Goal: Transaction & Acquisition: Book appointment/travel/reservation

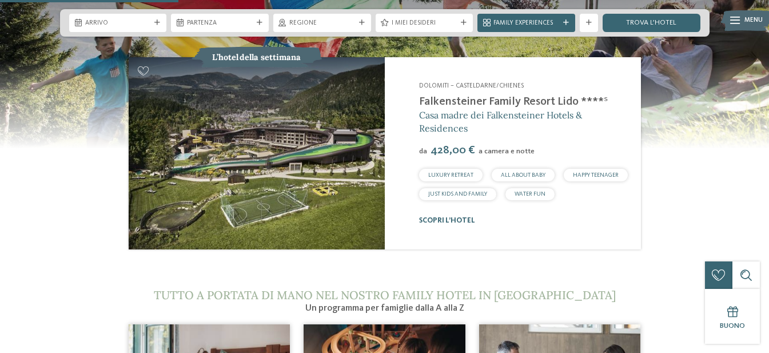
scroll to position [972, 0]
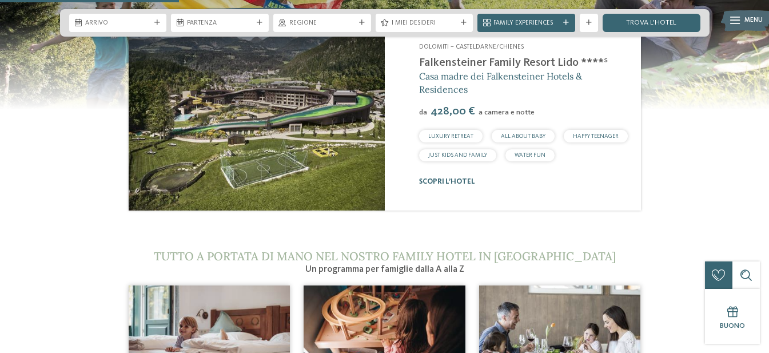
click at [341, 123] on img at bounding box center [257, 114] width 256 height 192
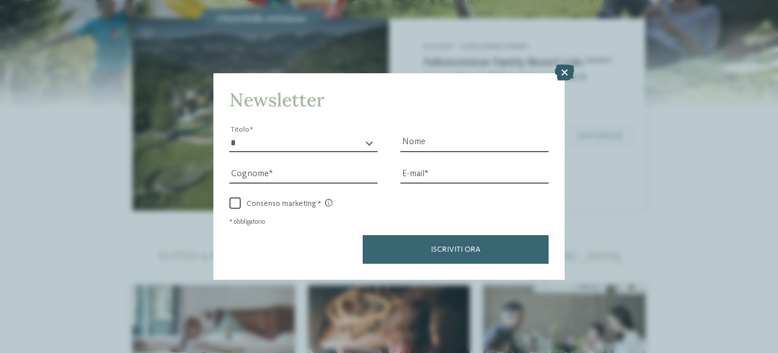
click at [570, 77] on icon at bounding box center [564, 73] width 19 height 16
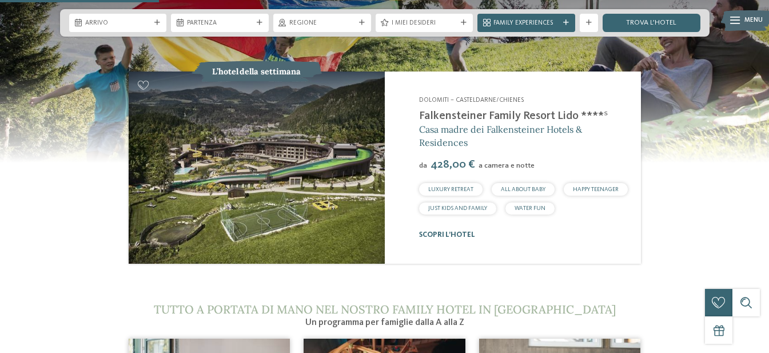
scroll to position [858, 0]
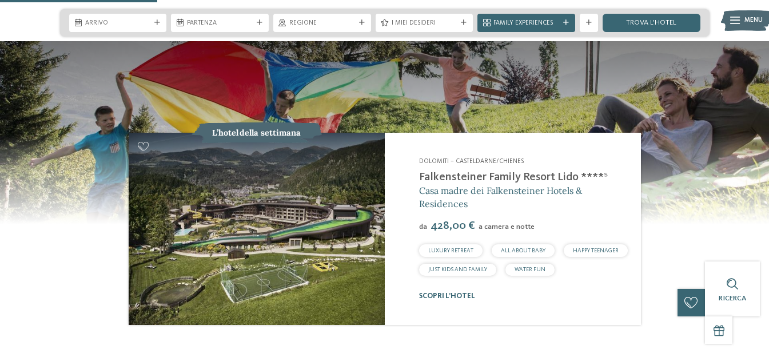
click at [229, 133] on img at bounding box center [257, 229] width 256 height 192
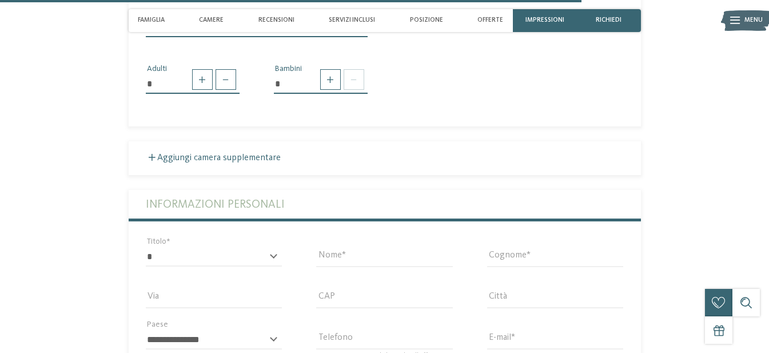
scroll to position [2458, 0]
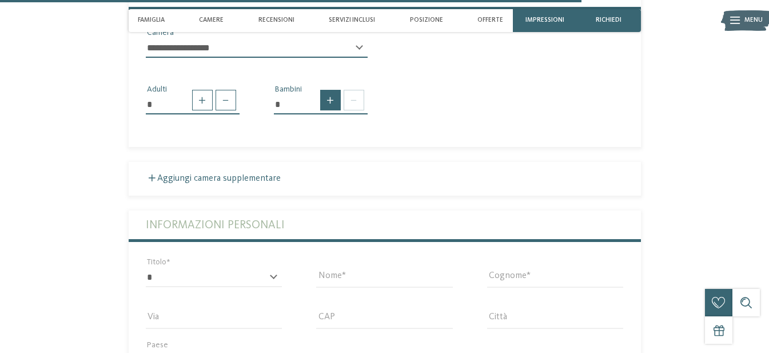
click at [334, 110] on span at bounding box center [330, 100] width 21 height 21
type input "*"
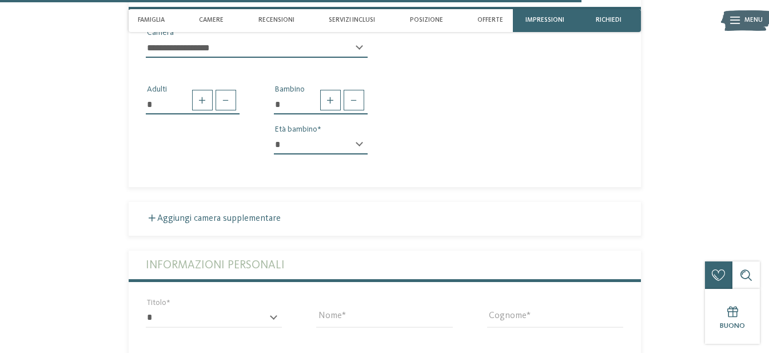
click at [358, 164] on div "* * * * * * * * * * * ** ** ** ** ** ** ** ** Età bambino" at bounding box center [321, 149] width 94 height 29
click at [363, 154] on select "* * * * * * * * * * * ** ** ** ** ** ** ** **" at bounding box center [321, 144] width 94 height 19
select select "*"
click at [274, 154] on select "* * * * * * * * * * * ** ** ** ** ** ** ** **" at bounding box center [321, 144] width 94 height 19
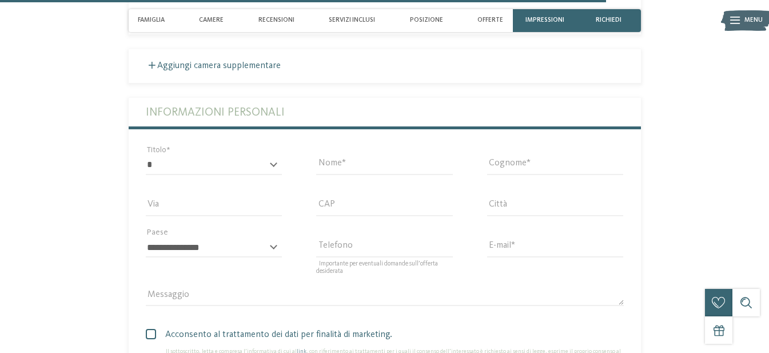
scroll to position [2630, 0]
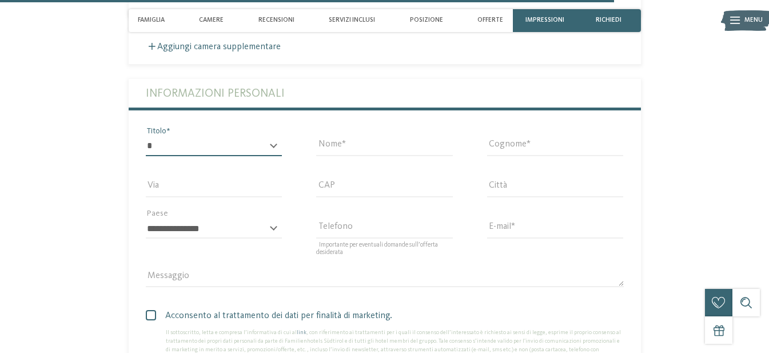
click at [270, 156] on select "* ****** ******* ******** ******" at bounding box center [214, 146] width 137 height 19
select select "*"
click at [146, 156] on select "* ****** ******* ******** ******" at bounding box center [214, 146] width 137 height 19
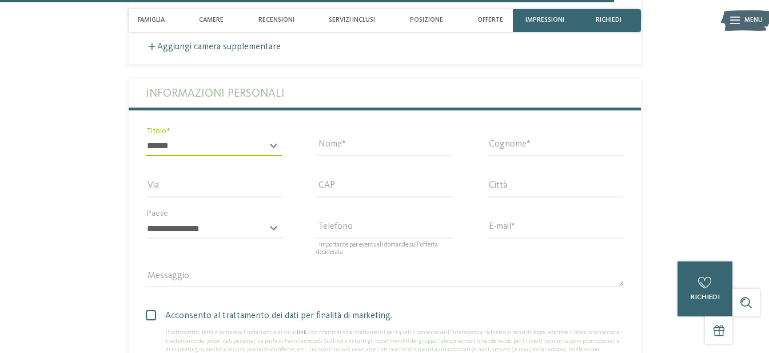
click at [332, 166] on div "Nome" at bounding box center [384, 152] width 137 height 30
click at [338, 156] on input "Nome" at bounding box center [384, 146] width 137 height 19
type input "*******"
type input "******"
type input "**********"
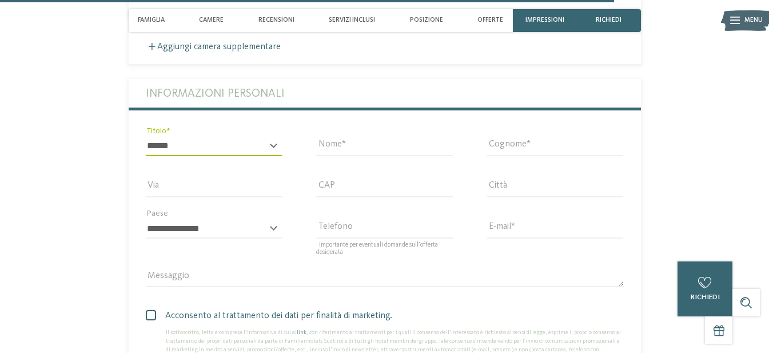
type input "*****"
type input "*******"
select select "**"
type input "**********"
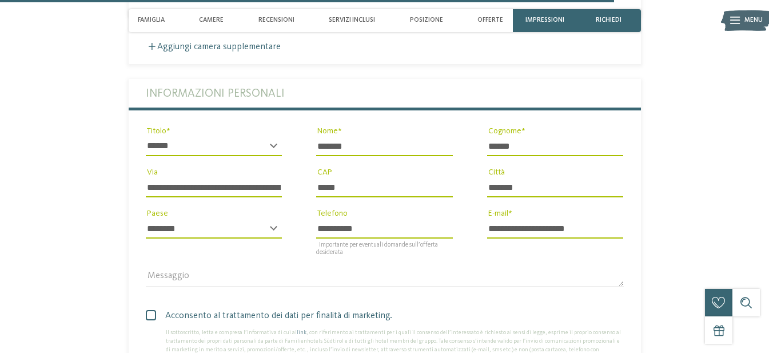
click at [146, 208] on div "**********" at bounding box center [214, 186] width 171 height 41
drag, startPoint x: 146, startPoint y: 209, endPoint x: 424, endPoint y: 209, distance: 277.9
click at [424, 209] on div "**********" at bounding box center [385, 188] width 512 height 219
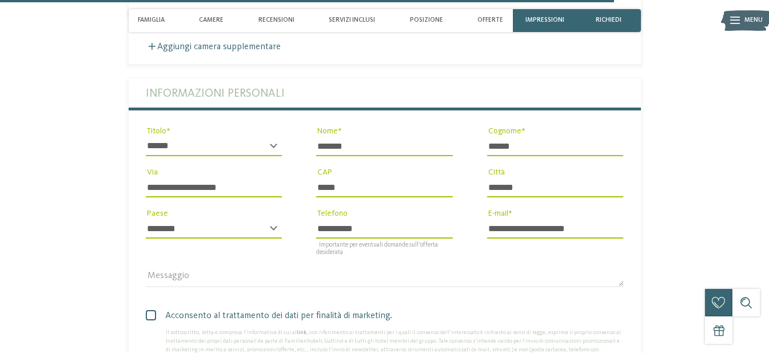
type input "**********"
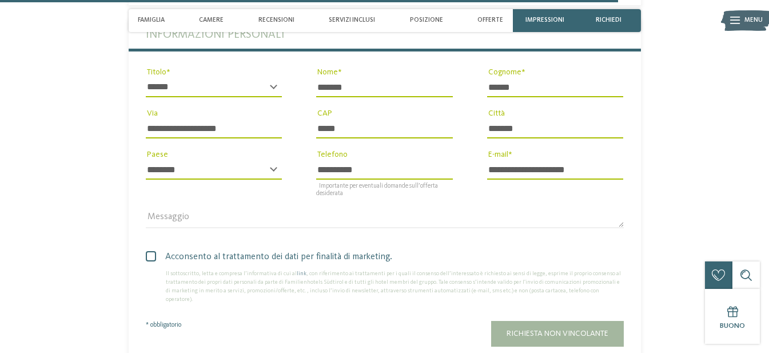
scroll to position [2744, 0]
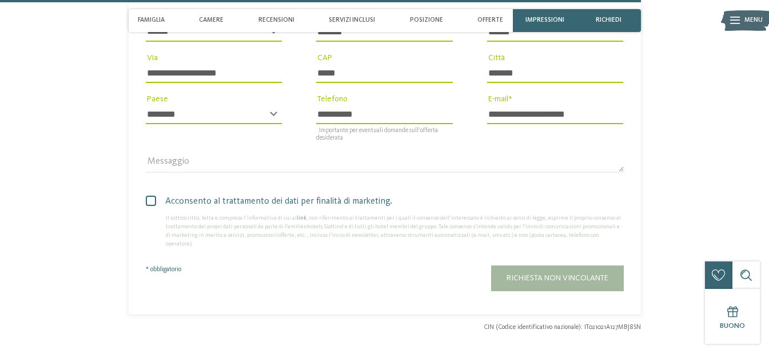
click at [144, 222] on div "Acconsento al trattamento dei dati per finalità di marketing. Il sottoscritto, …" at bounding box center [385, 218] width 512 height 71
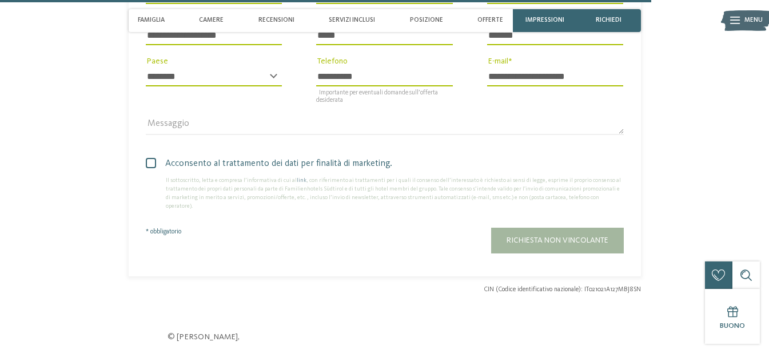
scroll to position [2802, 0]
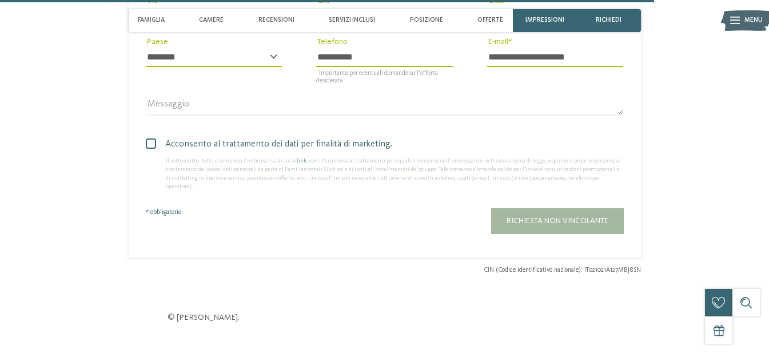
click at [151, 149] on span at bounding box center [151, 143] width 10 height 10
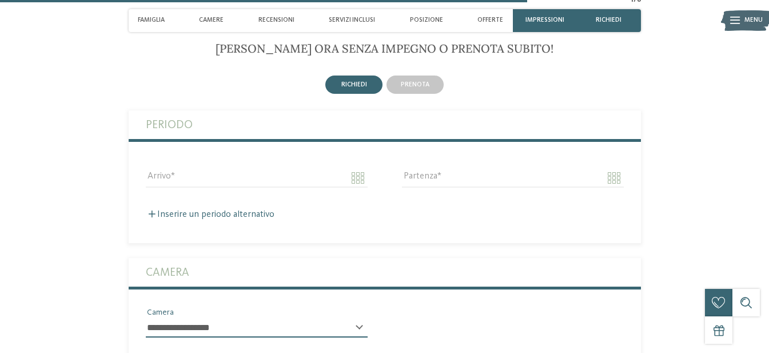
scroll to position [2173, 0]
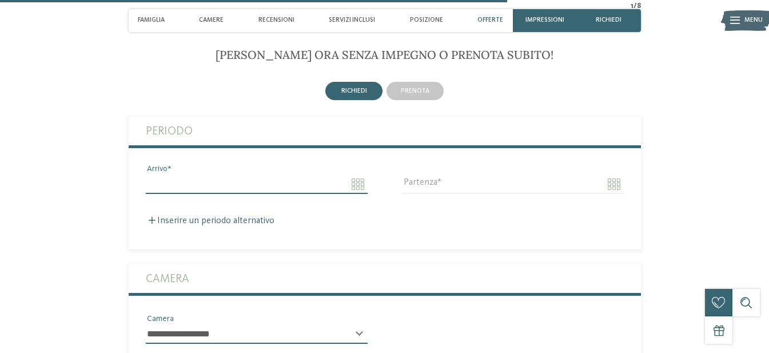
click at [360, 194] on input "Arrivo" at bounding box center [257, 183] width 222 height 19
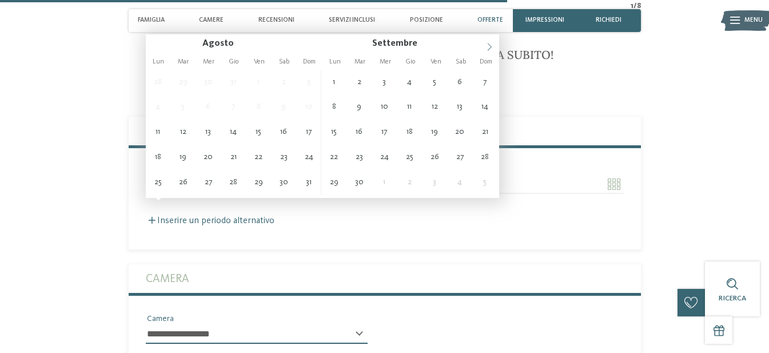
click at [487, 45] on icon at bounding box center [489, 47] width 8 height 8
type input "****"
click at [487, 45] on icon at bounding box center [489, 47] width 8 height 8
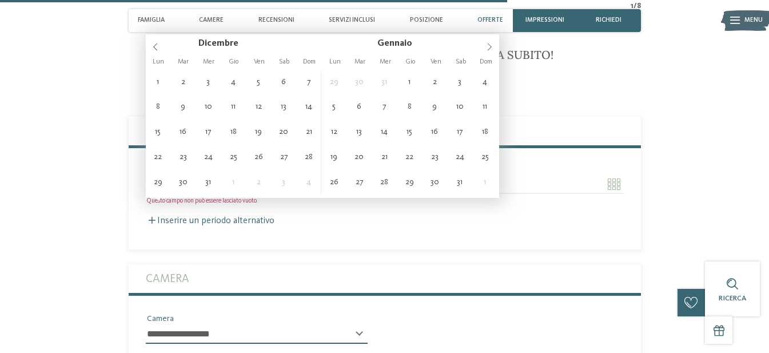
type input "****"
click at [487, 45] on icon at bounding box center [489, 47] width 8 height 8
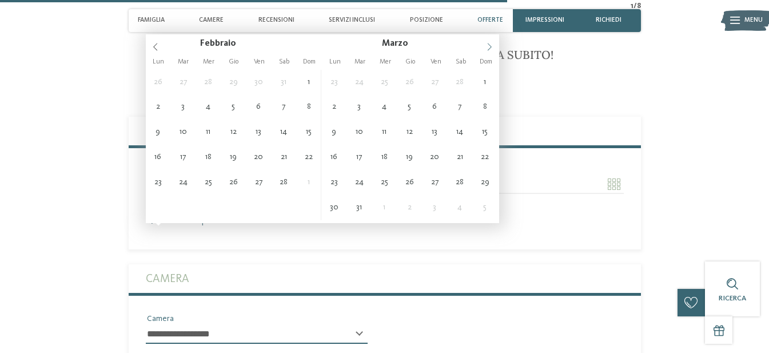
click at [487, 45] on icon at bounding box center [489, 47] width 8 height 8
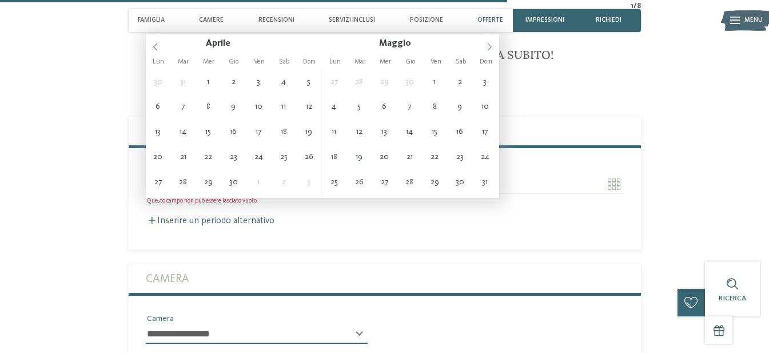
click at [487, 45] on icon at bounding box center [489, 47] width 8 height 8
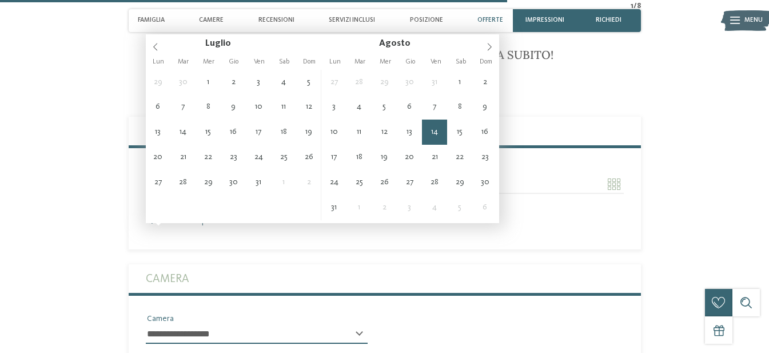
type input "**********"
type input "****"
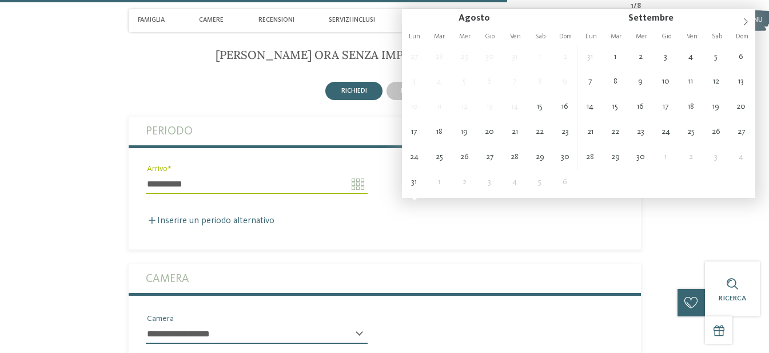
click at [357, 194] on input "**********" at bounding box center [257, 183] width 222 height 19
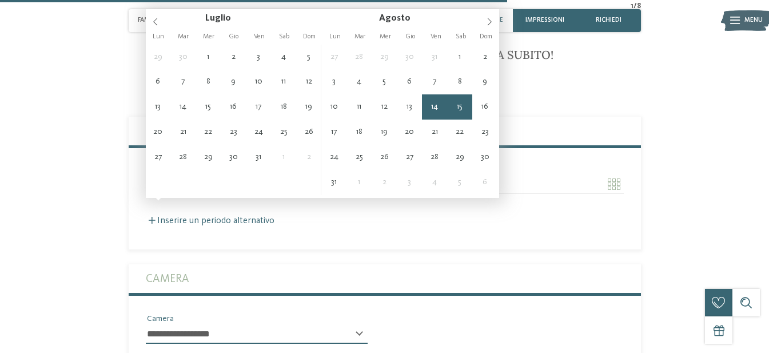
type input "**********"
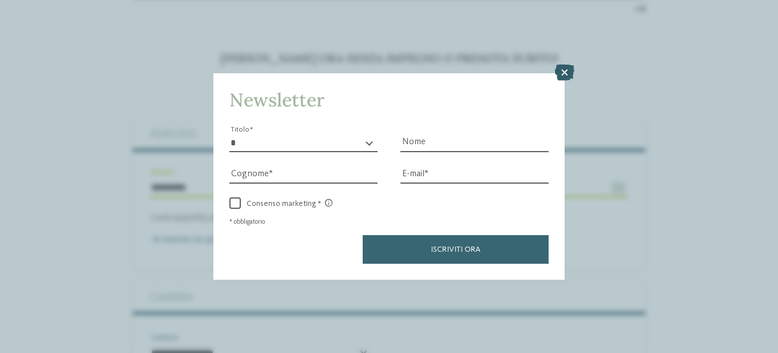
click at [563, 67] on icon at bounding box center [564, 73] width 19 height 16
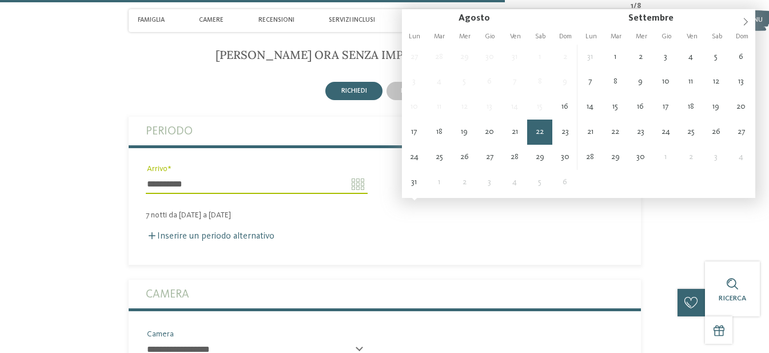
click at [622, 194] on input "**********" at bounding box center [513, 183] width 222 height 19
type input "**********"
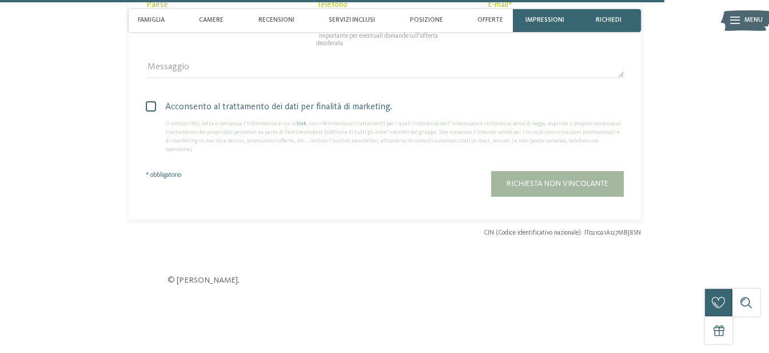
scroll to position [2859, 0]
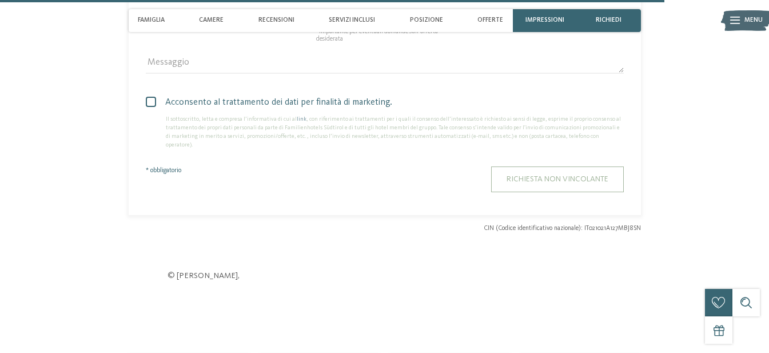
click at [549, 192] on button "Richiesta non vincolante" at bounding box center [557, 179] width 133 height 26
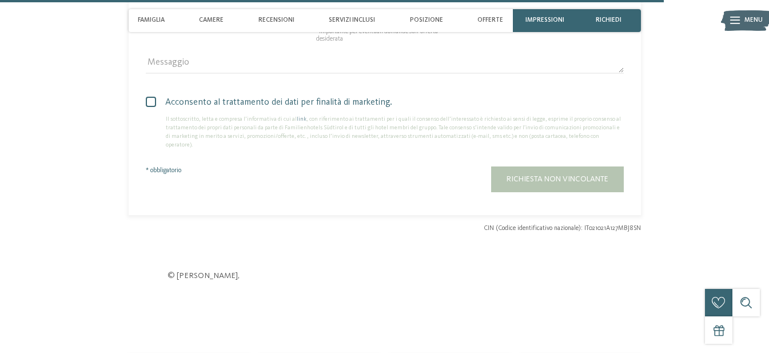
scroll to position [2855, 0]
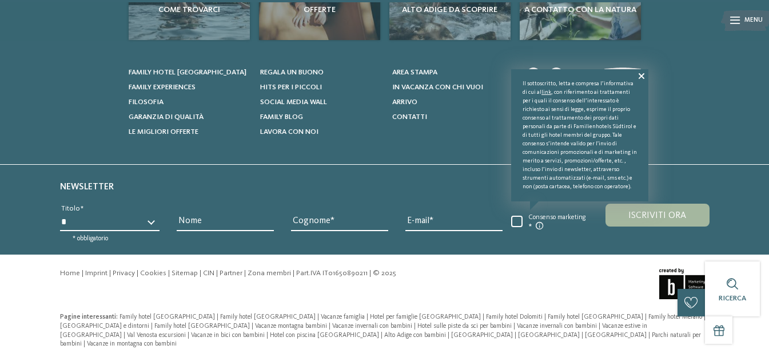
scroll to position [139, 0]
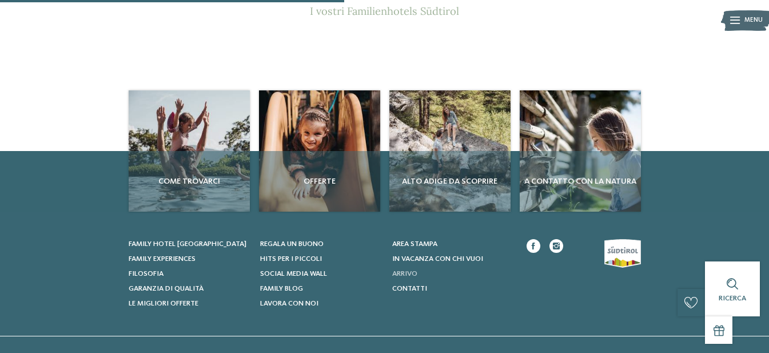
click at [417, 273] on span "Arrivo" at bounding box center [404, 273] width 25 height 7
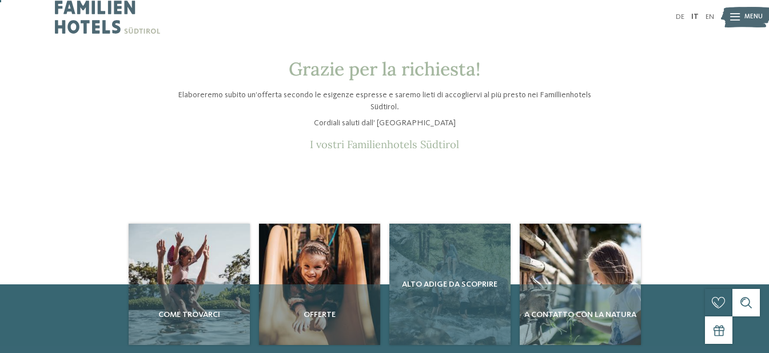
scroll to position [0, 0]
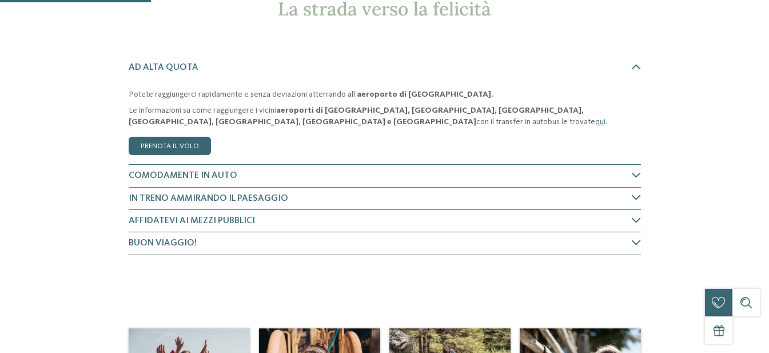
scroll to position [114, 0]
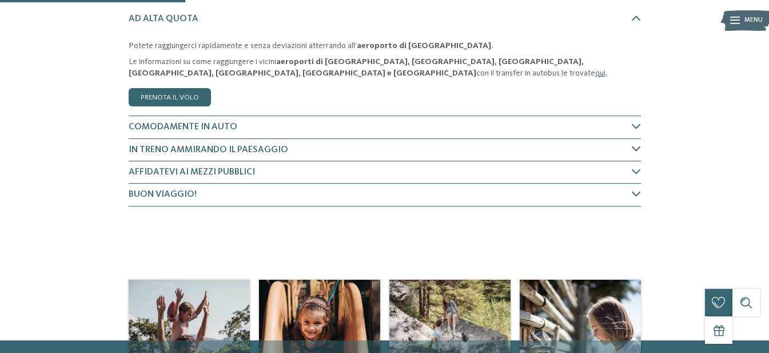
click at [639, 150] on icon at bounding box center [636, 148] width 9 height 9
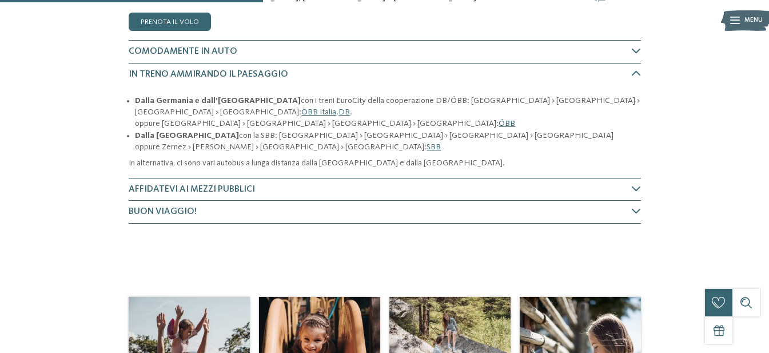
scroll to position [190, 0]
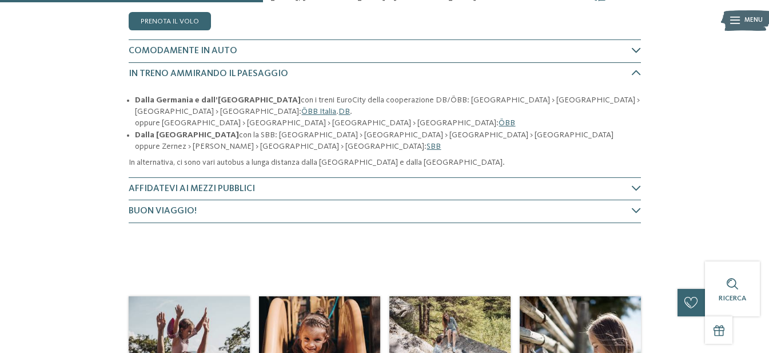
click at [632, 48] on icon at bounding box center [636, 50] width 9 height 9
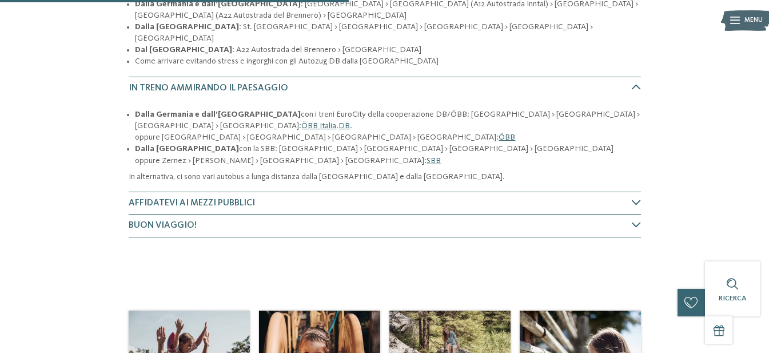
scroll to position [282, 0]
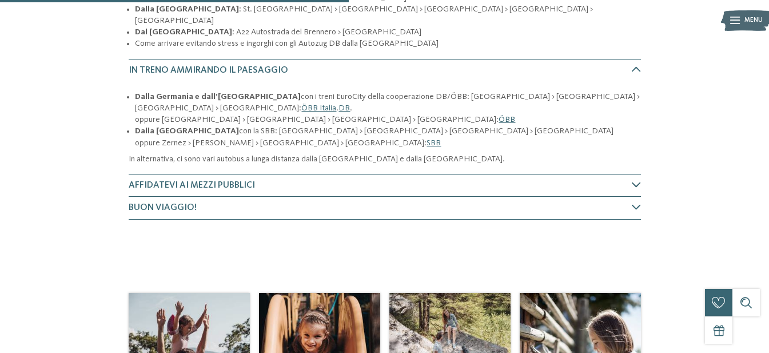
click at [640, 180] on icon at bounding box center [636, 184] width 9 height 9
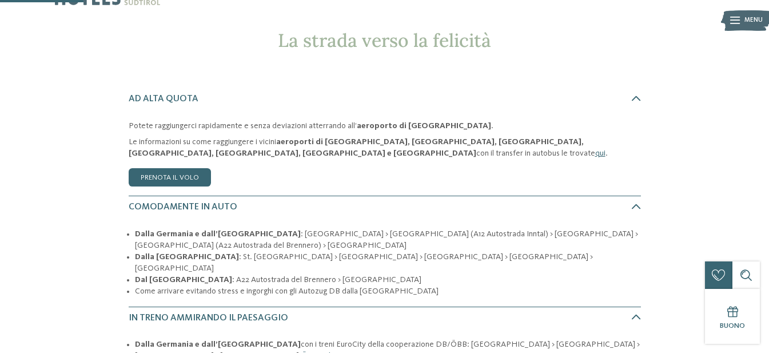
scroll to position [0, 0]
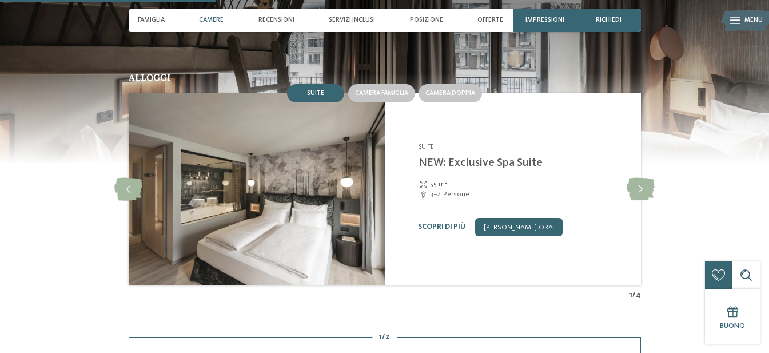
scroll to position [915, 0]
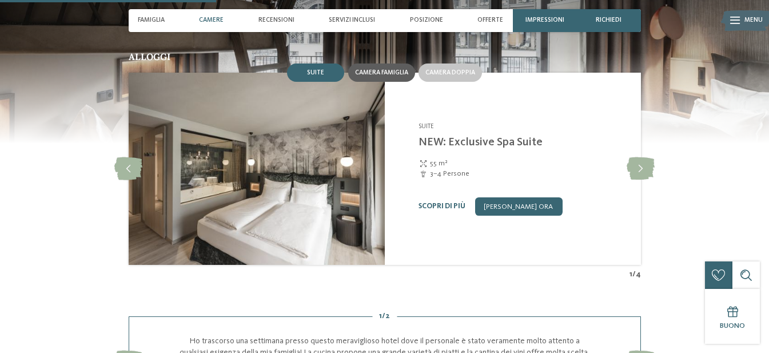
click at [390, 76] on span "Camera famiglia" at bounding box center [381, 72] width 53 height 7
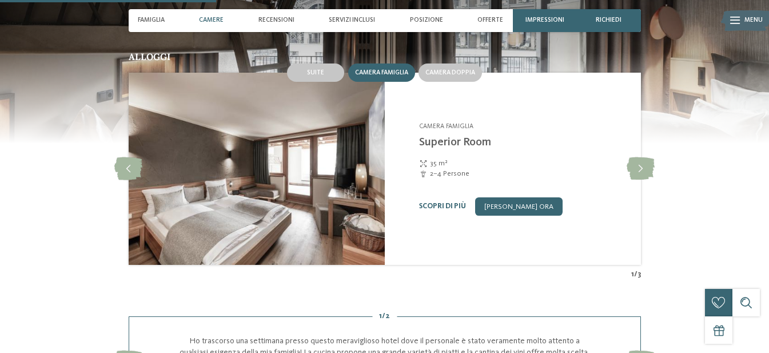
click at [392, 76] on span "Camera famiglia" at bounding box center [381, 72] width 53 height 7
click at [138, 180] on icon at bounding box center [128, 168] width 28 height 23
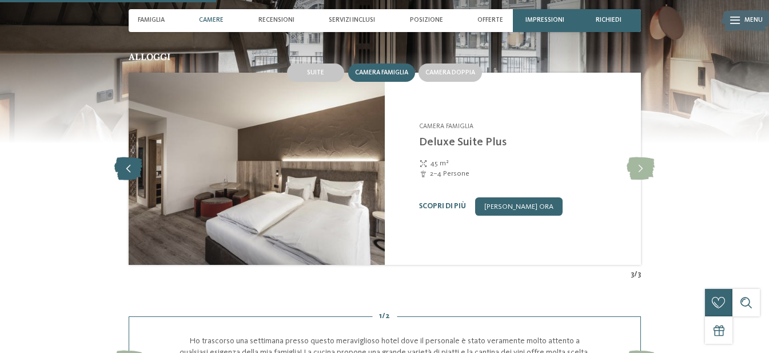
click at [138, 180] on icon at bounding box center [128, 168] width 28 height 23
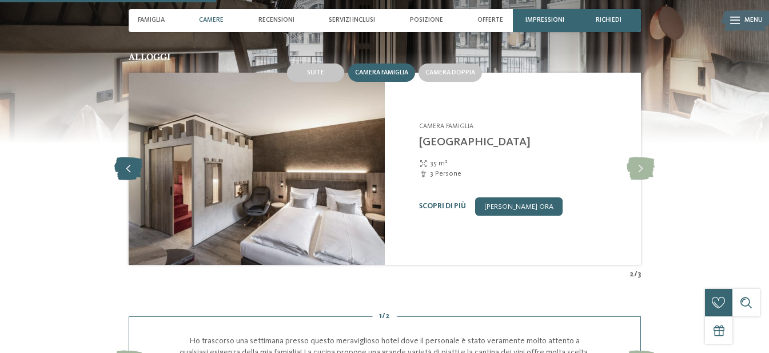
click at [138, 180] on icon at bounding box center [128, 168] width 28 height 23
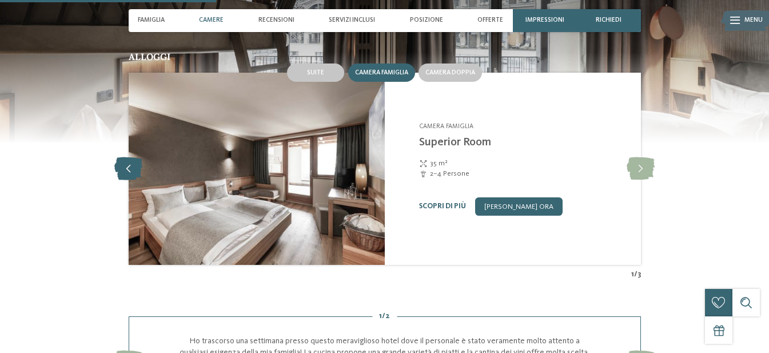
click at [138, 180] on icon at bounding box center [128, 168] width 28 height 23
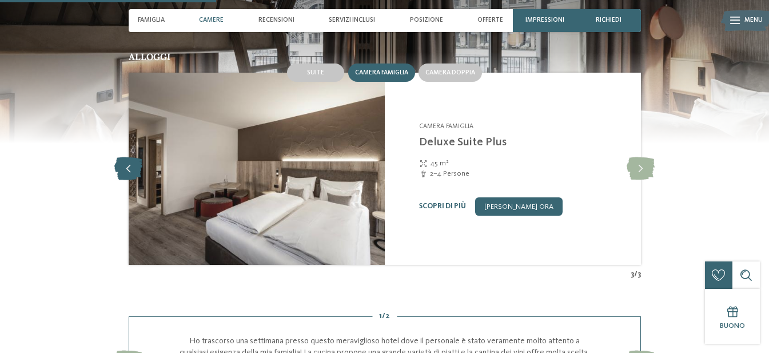
click at [138, 180] on icon at bounding box center [128, 168] width 28 height 23
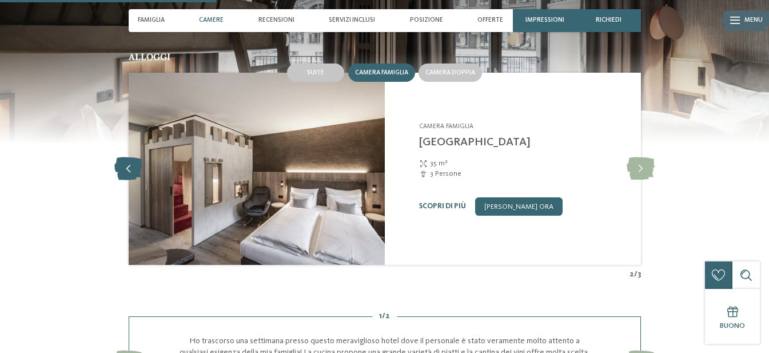
click at [138, 180] on icon at bounding box center [128, 168] width 28 height 23
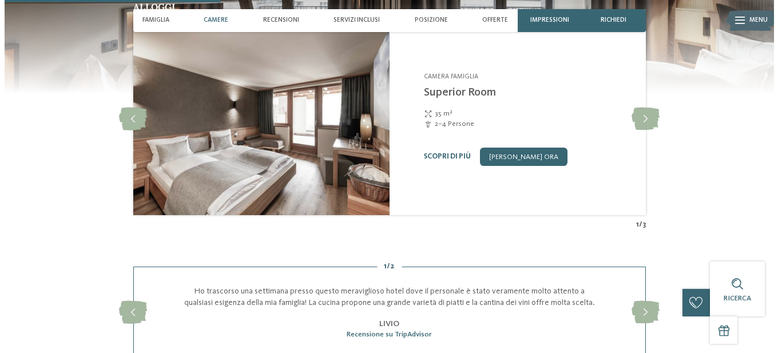
scroll to position [1029, 0]
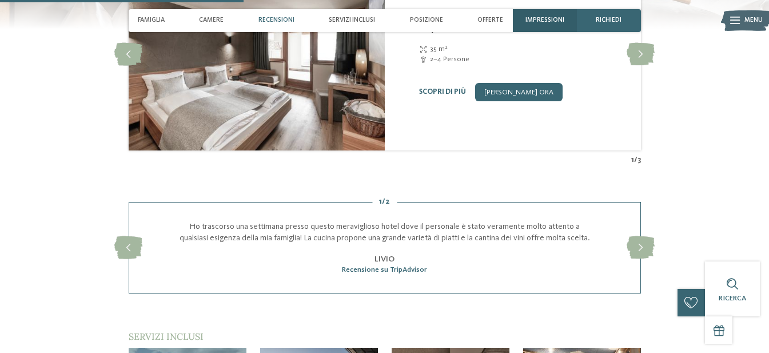
click at [544, 13] on div "Impressioni" at bounding box center [545, 20] width 64 height 23
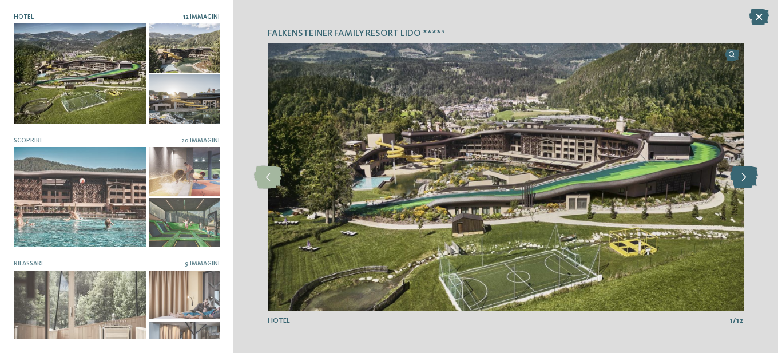
click at [747, 177] on icon at bounding box center [744, 177] width 28 height 23
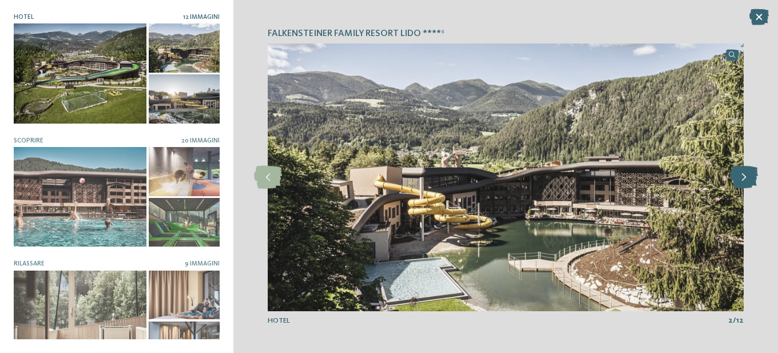
click at [747, 178] on icon at bounding box center [744, 177] width 28 height 23
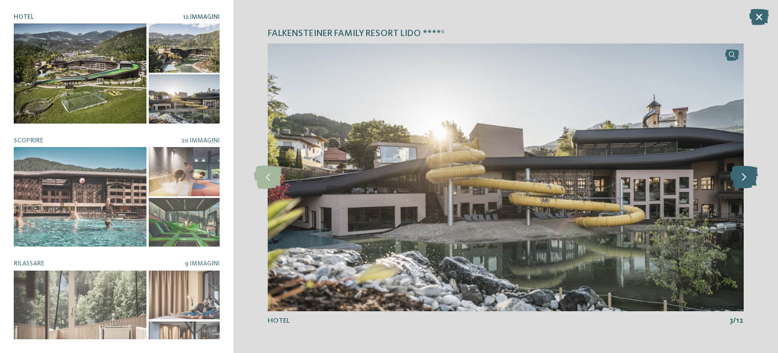
click at [747, 178] on icon at bounding box center [744, 177] width 28 height 23
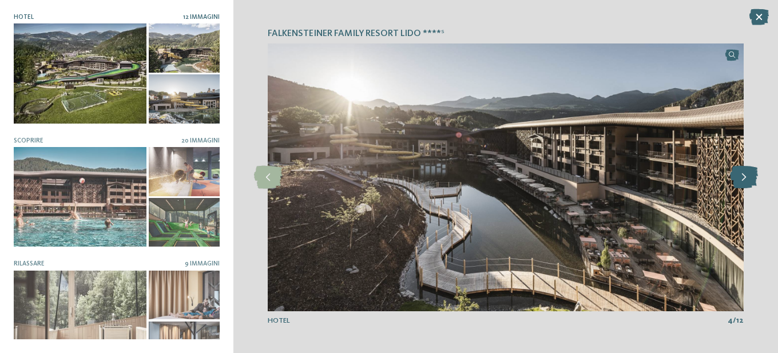
click at [747, 178] on icon at bounding box center [744, 177] width 28 height 23
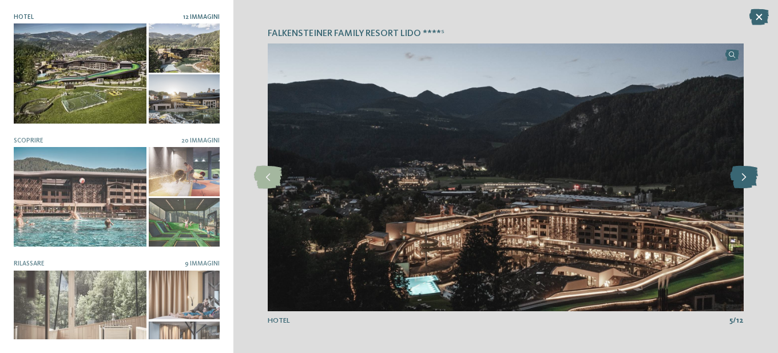
click at [747, 178] on icon at bounding box center [744, 177] width 28 height 23
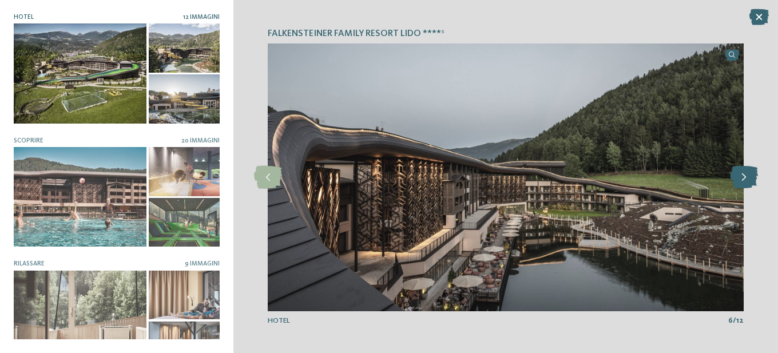
click at [747, 178] on icon at bounding box center [744, 177] width 28 height 23
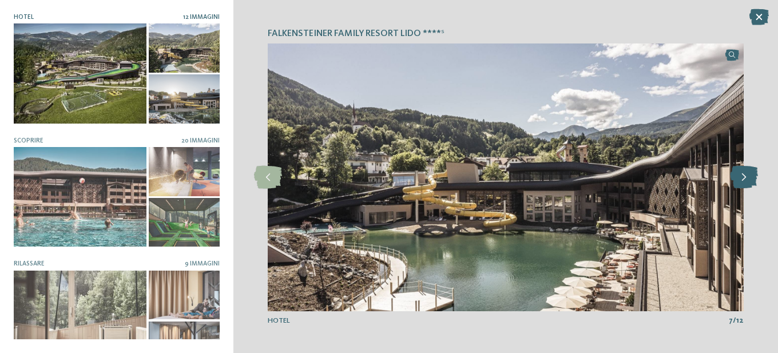
click at [747, 178] on icon at bounding box center [744, 177] width 28 height 23
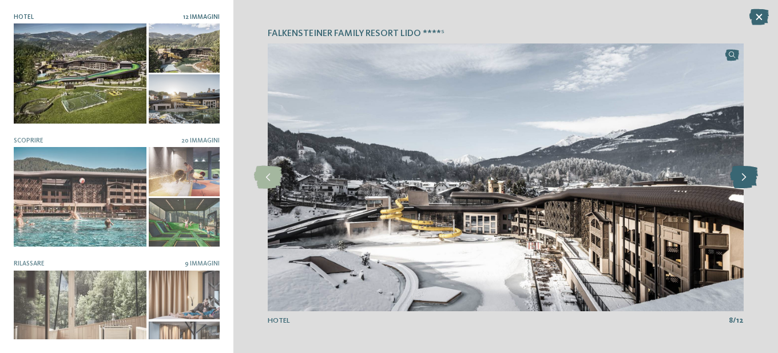
click at [747, 178] on icon at bounding box center [744, 177] width 28 height 23
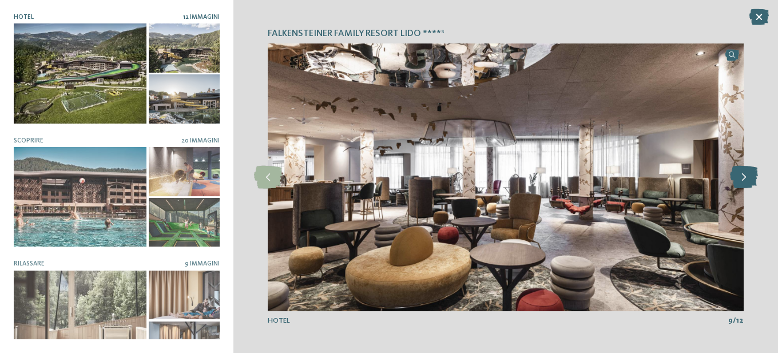
click at [747, 178] on icon at bounding box center [744, 177] width 28 height 23
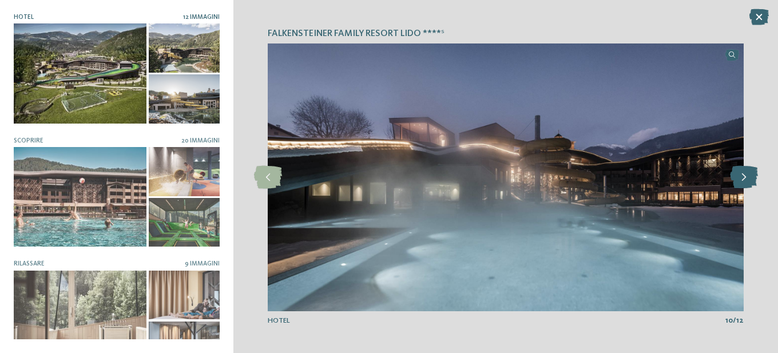
click at [747, 178] on icon at bounding box center [744, 177] width 28 height 23
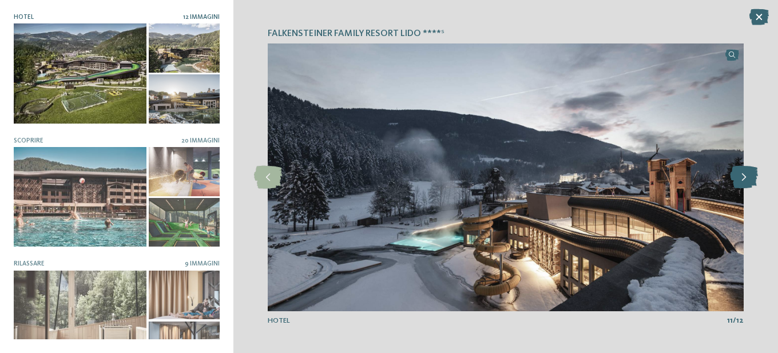
click at [747, 178] on icon at bounding box center [744, 177] width 28 height 23
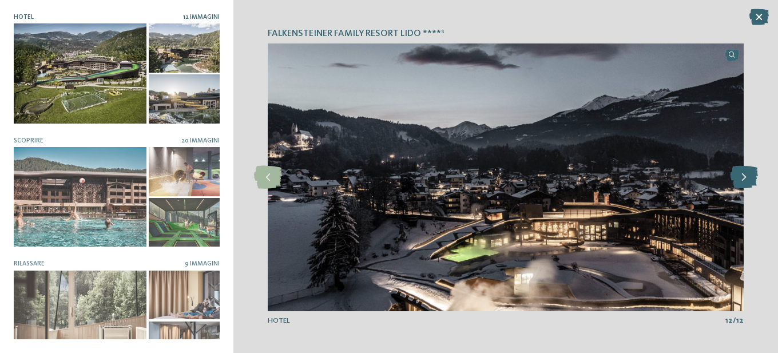
click at [747, 178] on icon at bounding box center [744, 177] width 28 height 23
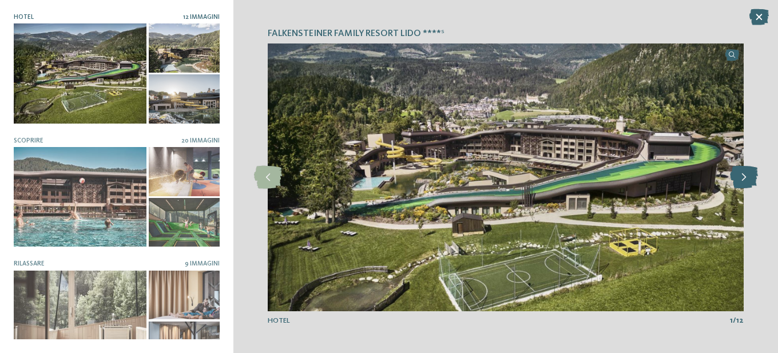
click at [747, 178] on icon at bounding box center [744, 177] width 28 height 23
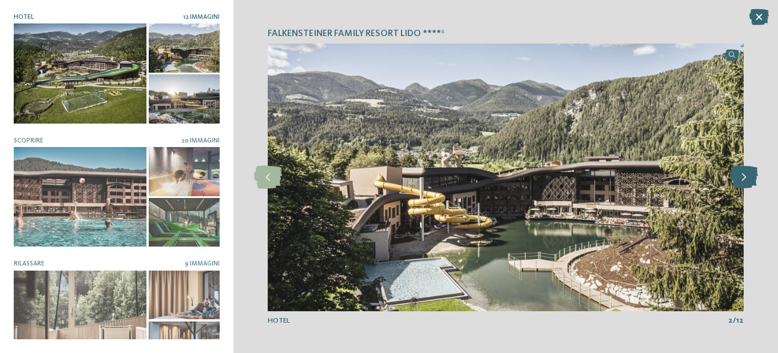
click at [747, 178] on icon at bounding box center [744, 177] width 28 height 23
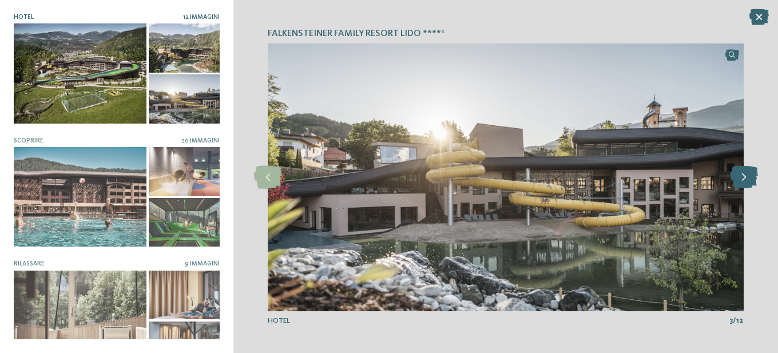
click at [747, 178] on icon at bounding box center [744, 177] width 28 height 23
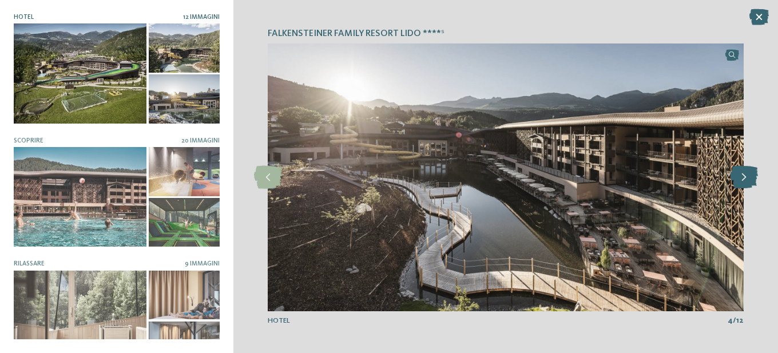
click at [747, 178] on icon at bounding box center [744, 177] width 28 height 23
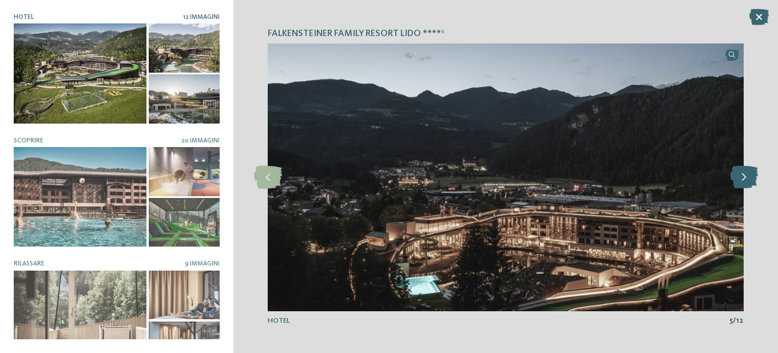
click at [747, 178] on icon at bounding box center [744, 177] width 28 height 23
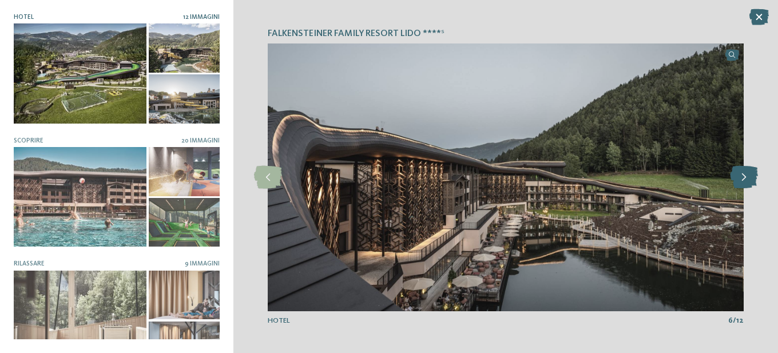
click at [747, 178] on icon at bounding box center [744, 177] width 28 height 23
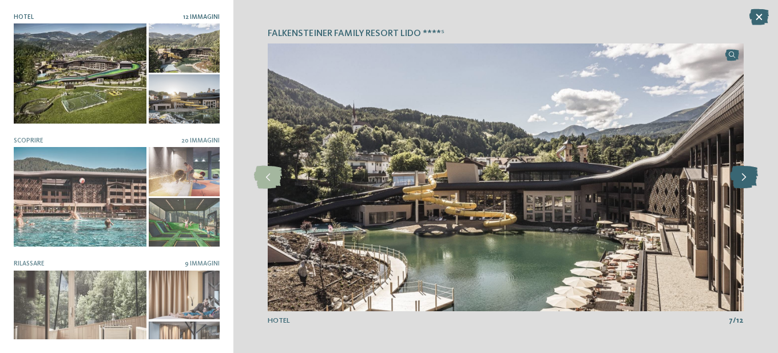
click at [747, 178] on icon at bounding box center [744, 177] width 28 height 23
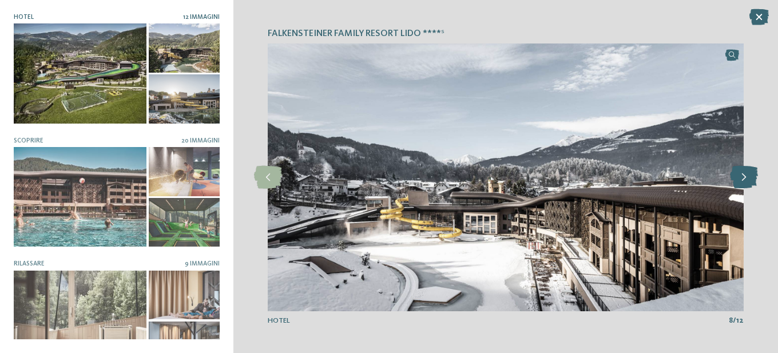
click at [747, 178] on icon at bounding box center [744, 177] width 28 height 23
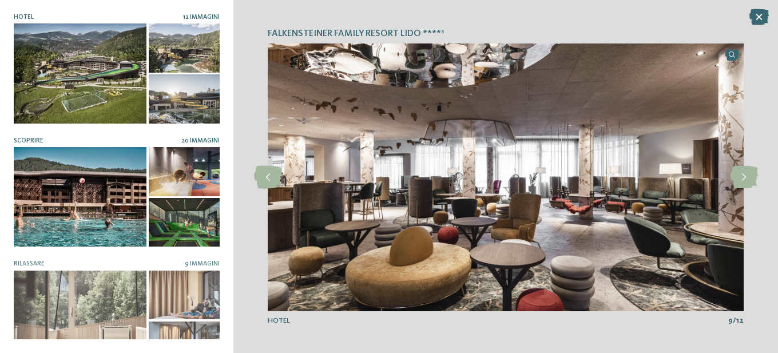
click at [34, 168] on div at bounding box center [80, 196] width 133 height 99
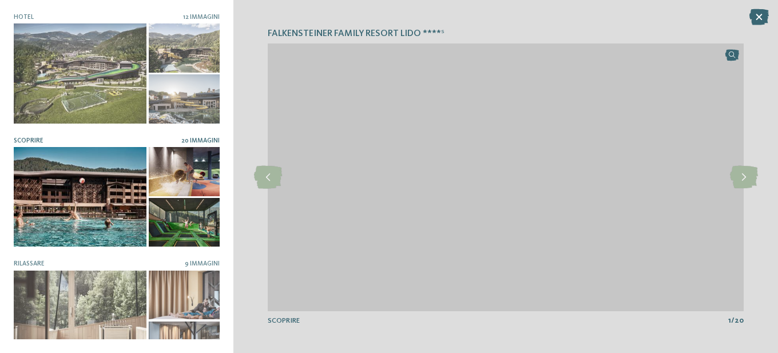
click at [758, 178] on div "Falkensteiner Family Resort Lido ****ˢ slide 9 of 12" at bounding box center [505, 176] width 544 height 353
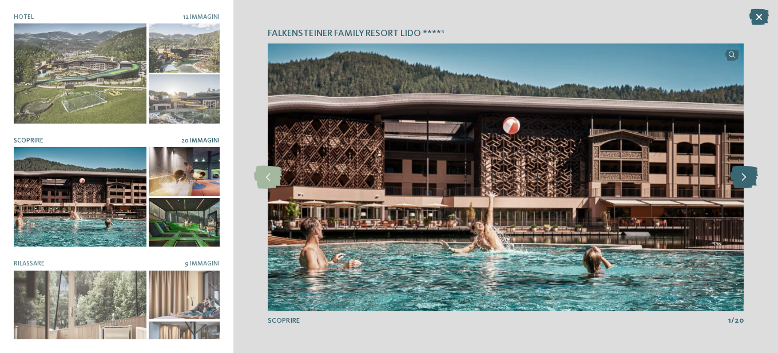
click at [751, 178] on icon at bounding box center [744, 177] width 28 height 23
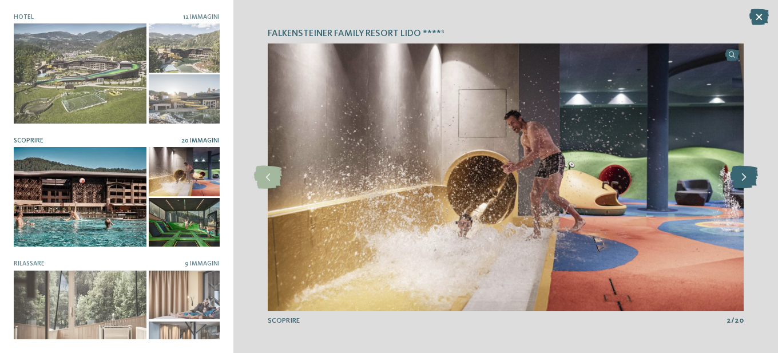
click at [748, 178] on icon at bounding box center [744, 177] width 28 height 23
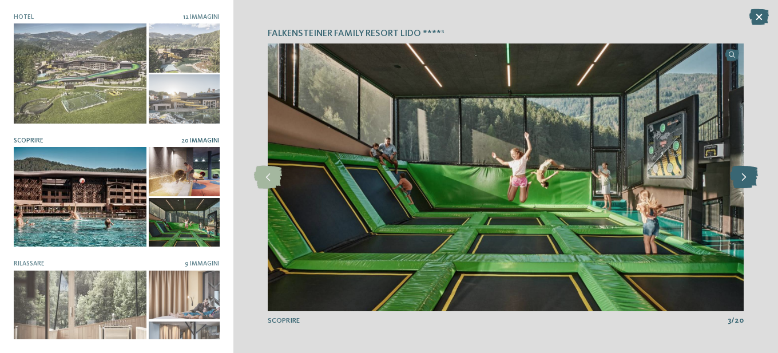
click at [748, 178] on icon at bounding box center [744, 177] width 28 height 23
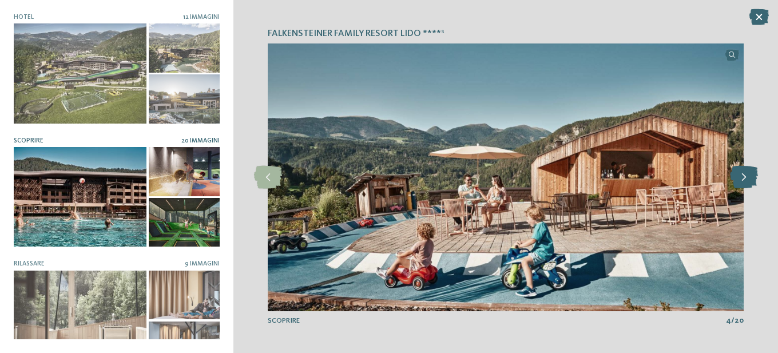
click at [748, 178] on icon at bounding box center [744, 177] width 28 height 23
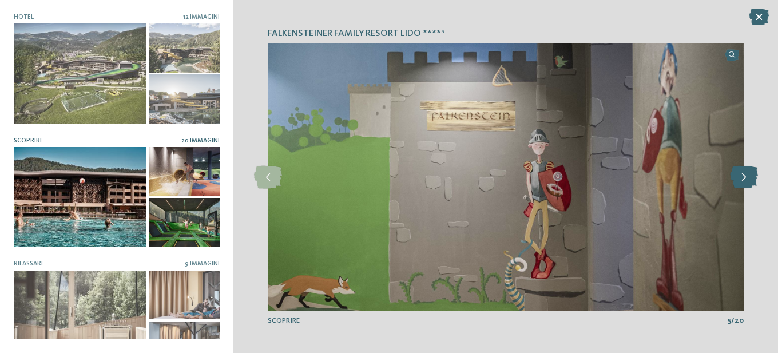
click at [748, 178] on icon at bounding box center [744, 177] width 28 height 23
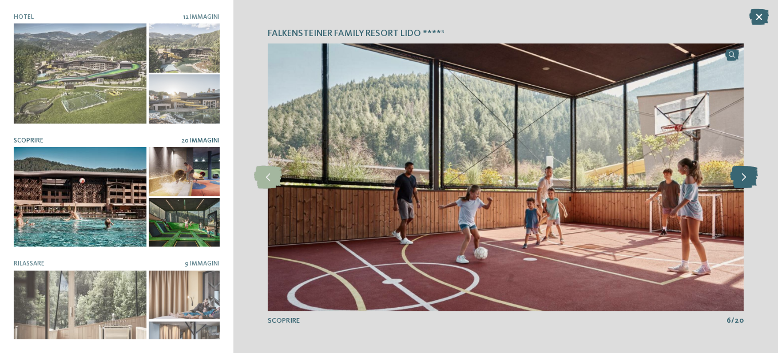
click at [748, 178] on icon at bounding box center [744, 177] width 28 height 23
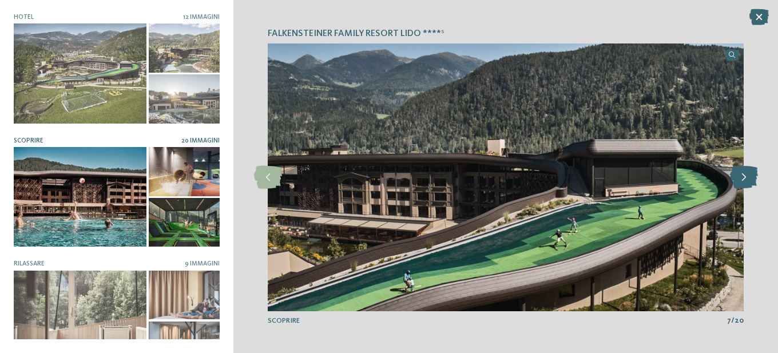
click at [748, 178] on icon at bounding box center [744, 177] width 28 height 23
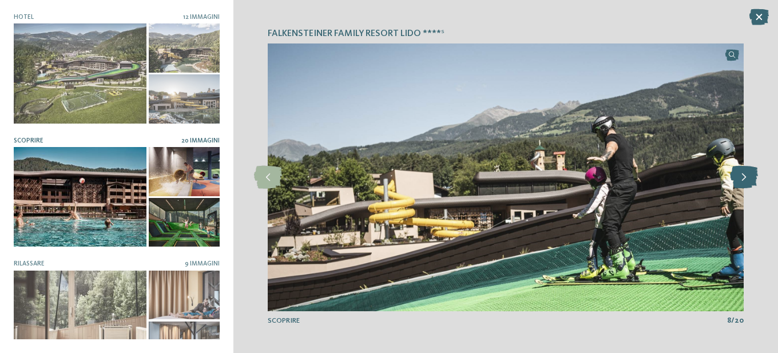
click at [748, 178] on icon at bounding box center [744, 177] width 28 height 23
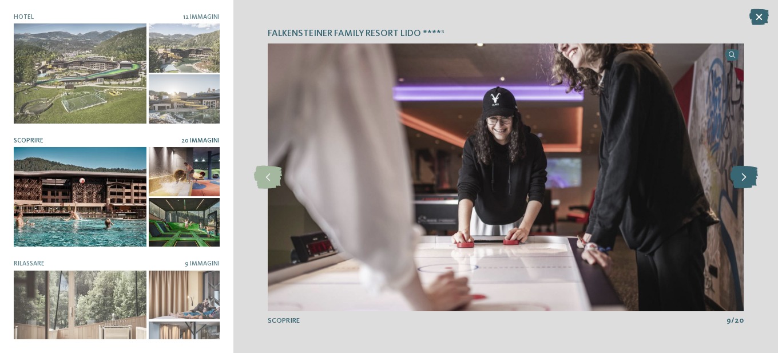
click at [748, 178] on icon at bounding box center [744, 177] width 28 height 23
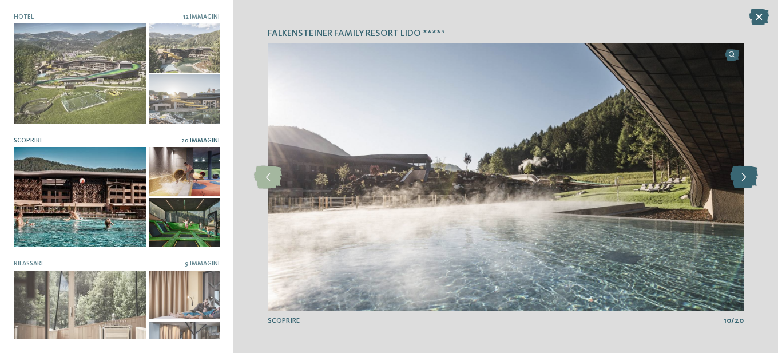
click at [748, 178] on icon at bounding box center [744, 177] width 28 height 23
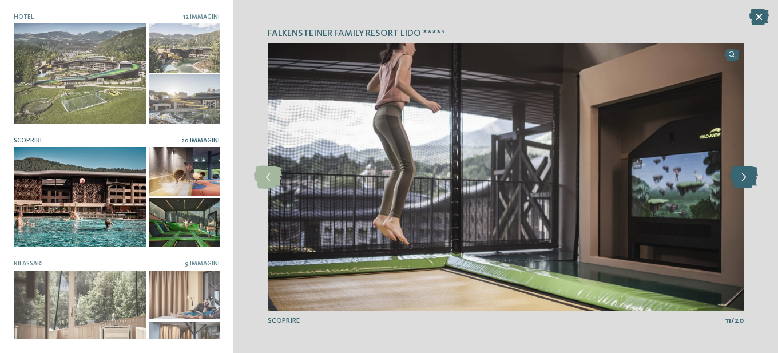
click at [748, 178] on icon at bounding box center [744, 177] width 28 height 23
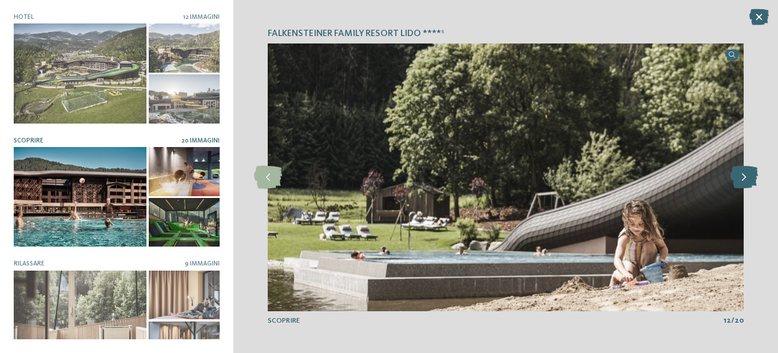
click at [748, 178] on icon at bounding box center [744, 177] width 28 height 23
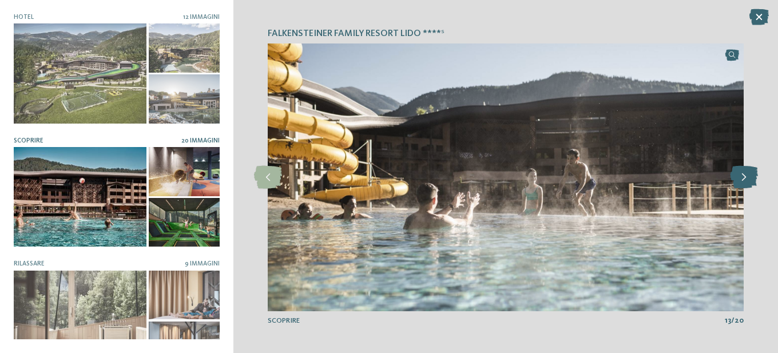
click at [748, 178] on icon at bounding box center [744, 177] width 28 height 23
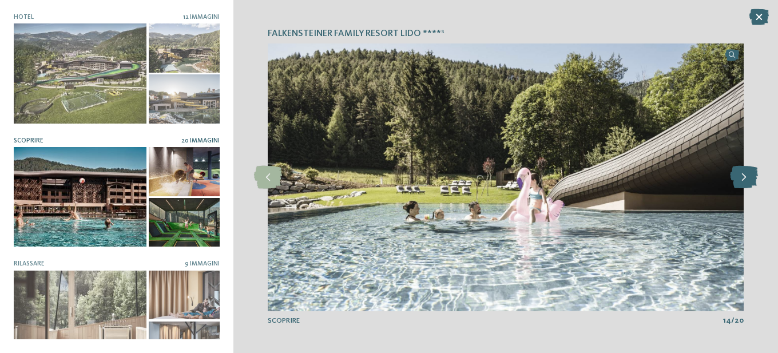
click at [748, 178] on icon at bounding box center [744, 177] width 28 height 23
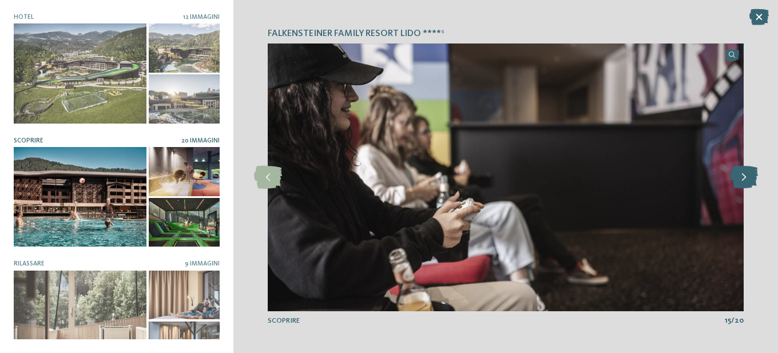
click at [748, 178] on icon at bounding box center [744, 177] width 28 height 23
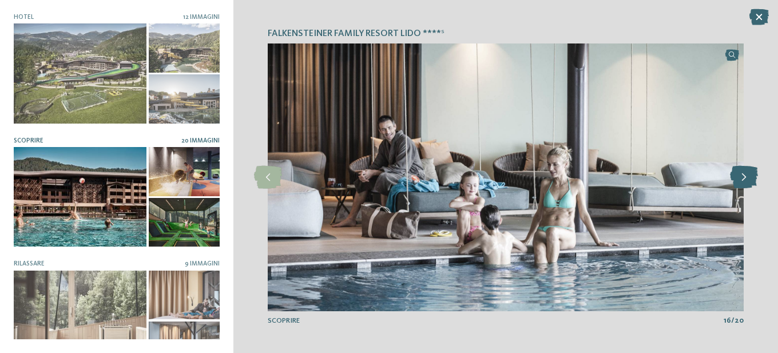
click at [748, 178] on icon at bounding box center [744, 177] width 28 height 23
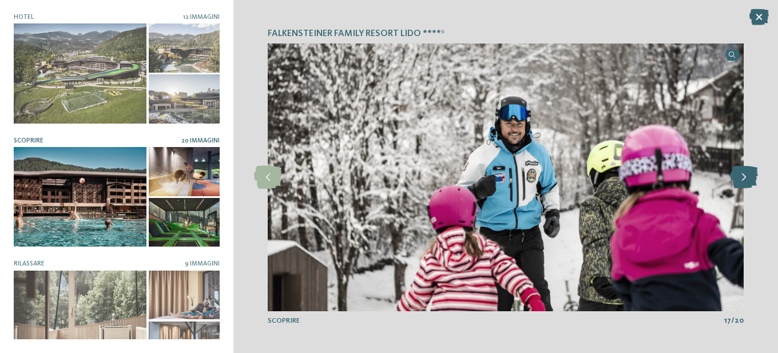
click at [748, 178] on icon at bounding box center [744, 177] width 28 height 23
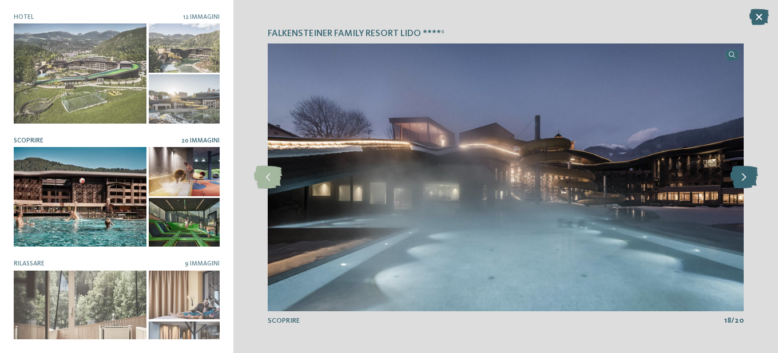
click at [748, 178] on icon at bounding box center [744, 177] width 28 height 23
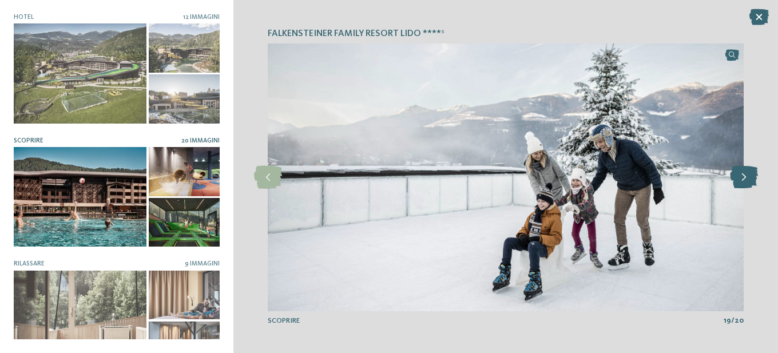
click at [748, 178] on icon at bounding box center [744, 177] width 28 height 23
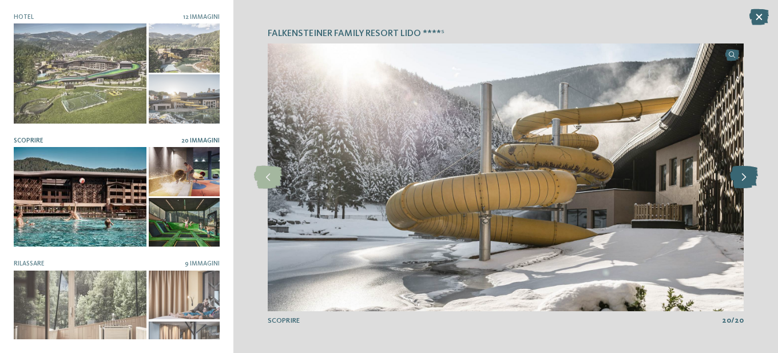
click at [748, 178] on icon at bounding box center [744, 177] width 28 height 23
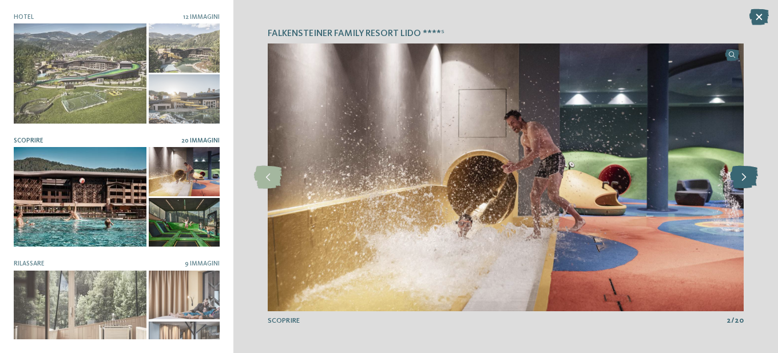
click at [748, 178] on icon at bounding box center [744, 177] width 28 height 23
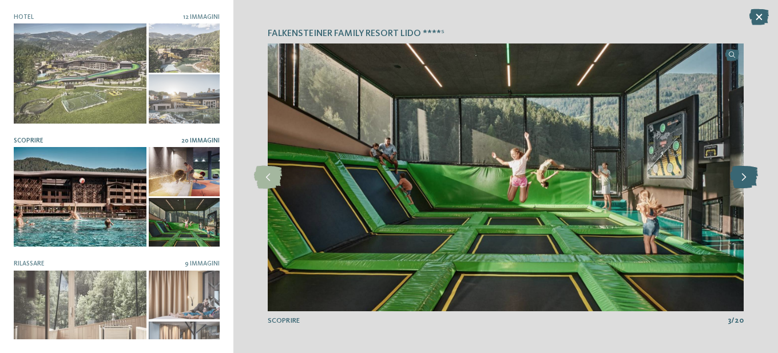
click at [748, 178] on icon at bounding box center [744, 177] width 28 height 23
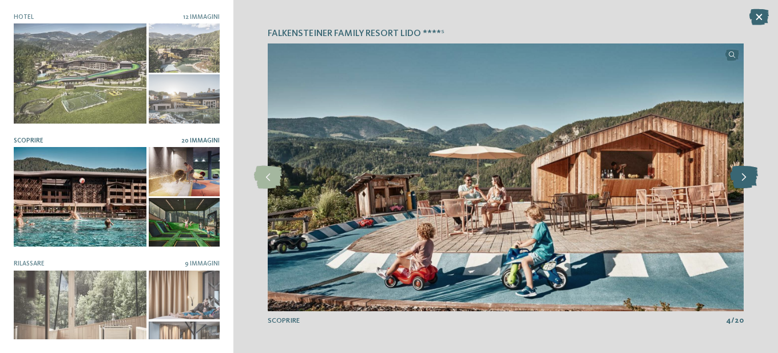
click at [748, 178] on icon at bounding box center [744, 177] width 28 height 23
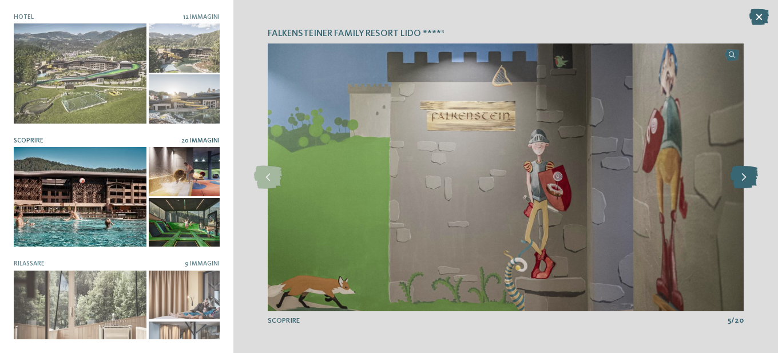
click at [740, 176] on icon at bounding box center [744, 177] width 28 height 23
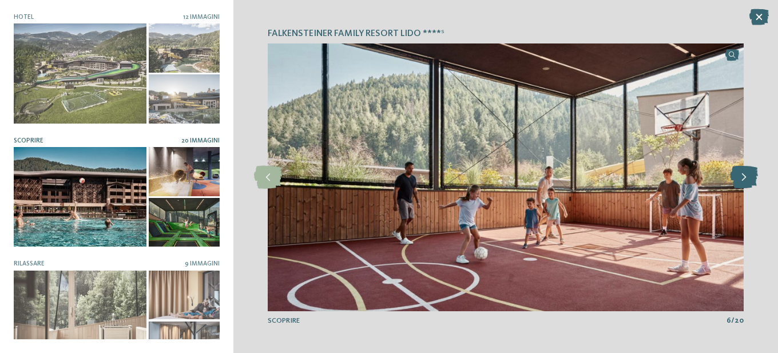
click at [740, 176] on icon at bounding box center [744, 177] width 28 height 23
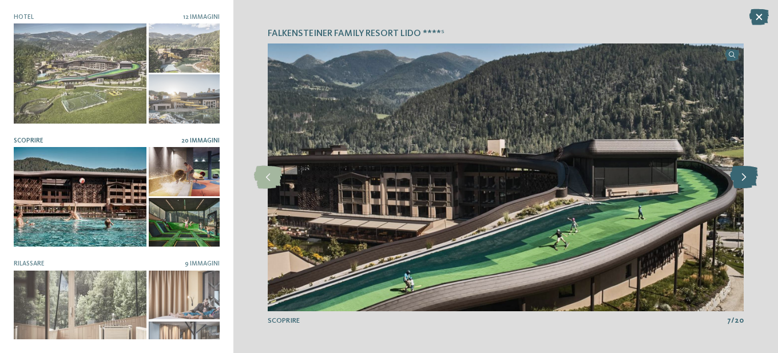
click at [739, 174] on icon at bounding box center [744, 177] width 28 height 23
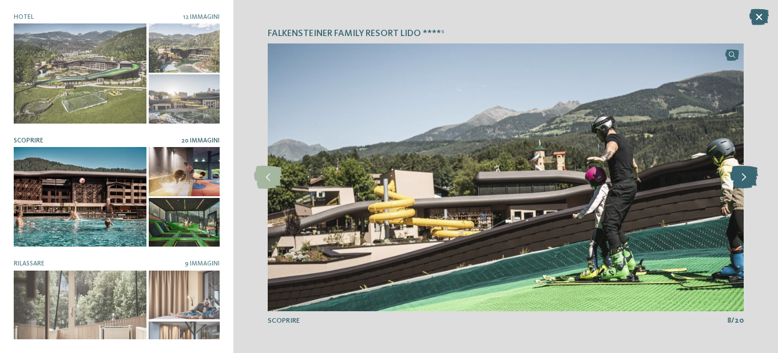
click at [739, 174] on icon at bounding box center [744, 177] width 28 height 23
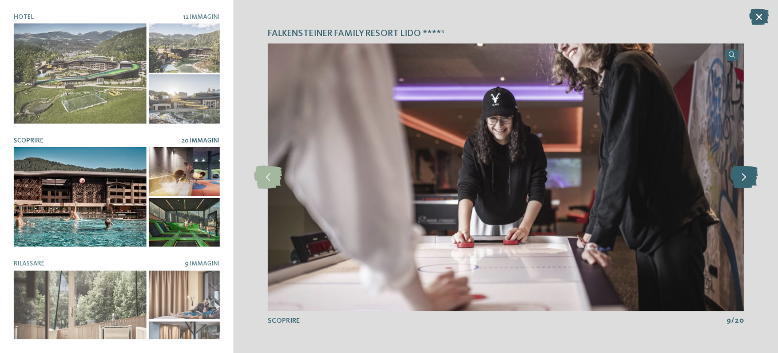
click at [739, 174] on icon at bounding box center [744, 177] width 28 height 23
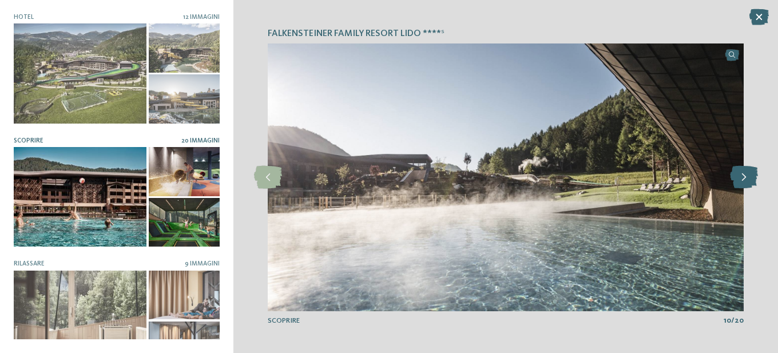
click at [739, 174] on icon at bounding box center [744, 177] width 28 height 23
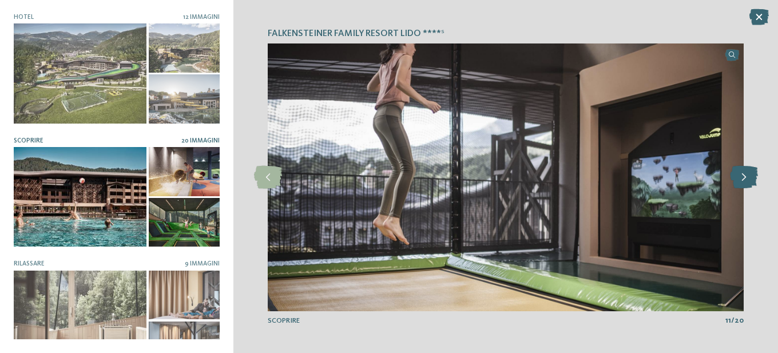
click at [739, 174] on icon at bounding box center [744, 177] width 28 height 23
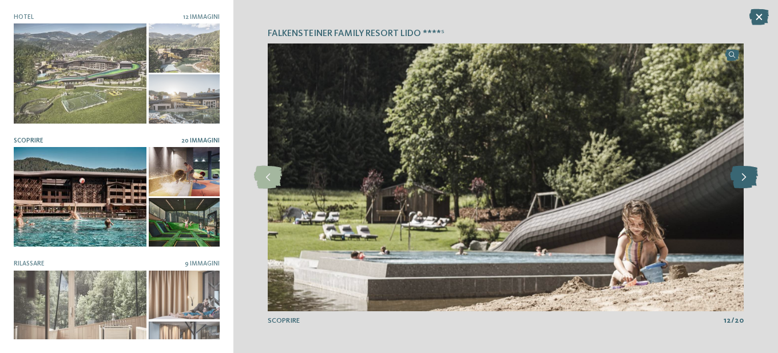
click at [739, 173] on icon at bounding box center [744, 177] width 28 height 23
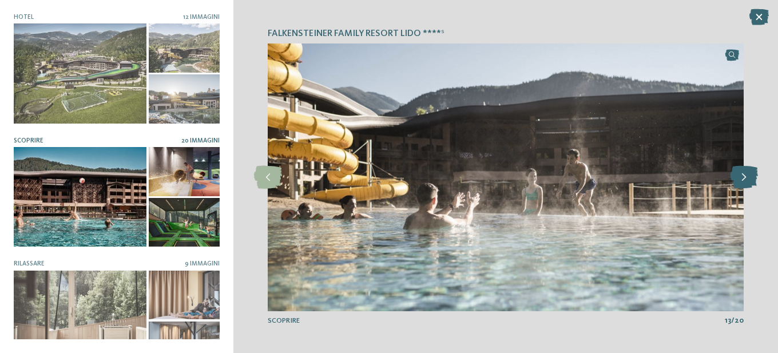
click at [739, 173] on icon at bounding box center [744, 177] width 28 height 23
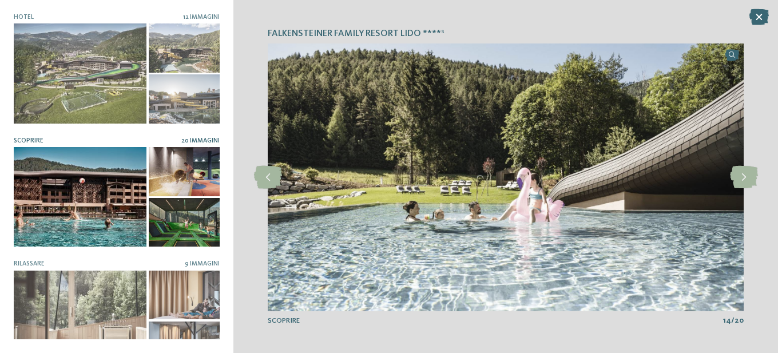
click at [162, 174] on div at bounding box center [184, 171] width 71 height 49
click at [739, 176] on icon at bounding box center [744, 177] width 28 height 23
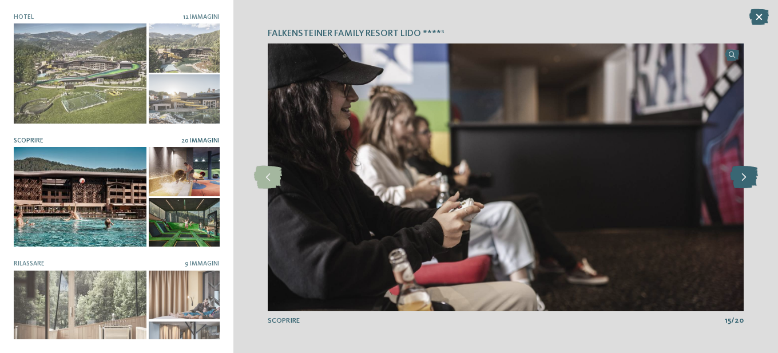
click at [740, 175] on icon at bounding box center [744, 177] width 28 height 23
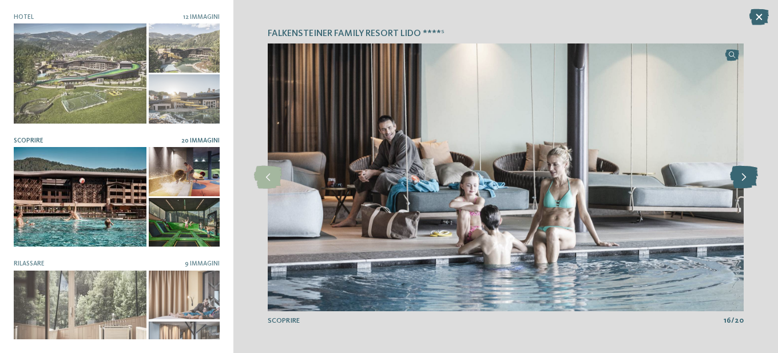
click at [740, 174] on icon at bounding box center [744, 177] width 28 height 23
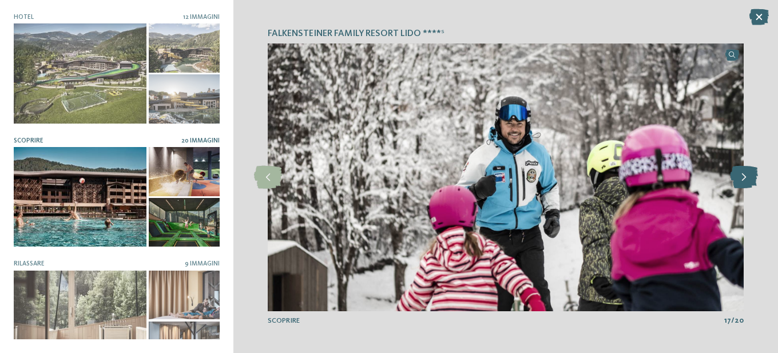
click at [740, 174] on icon at bounding box center [744, 177] width 28 height 23
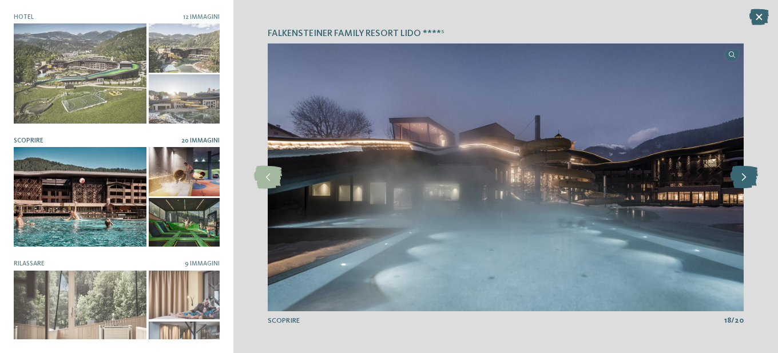
click at [740, 174] on icon at bounding box center [744, 177] width 28 height 23
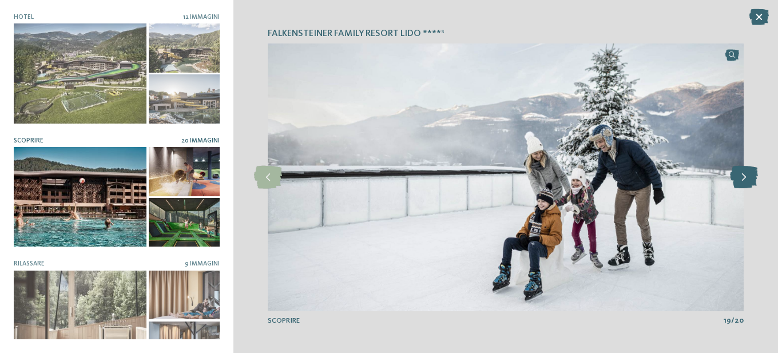
click at [740, 174] on icon at bounding box center [744, 177] width 28 height 23
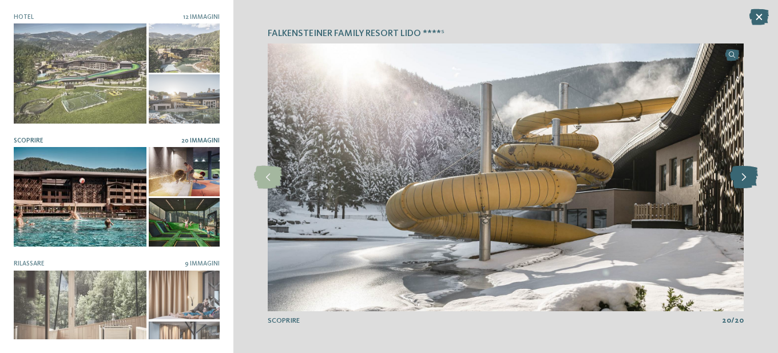
click at [740, 174] on icon at bounding box center [744, 177] width 28 height 23
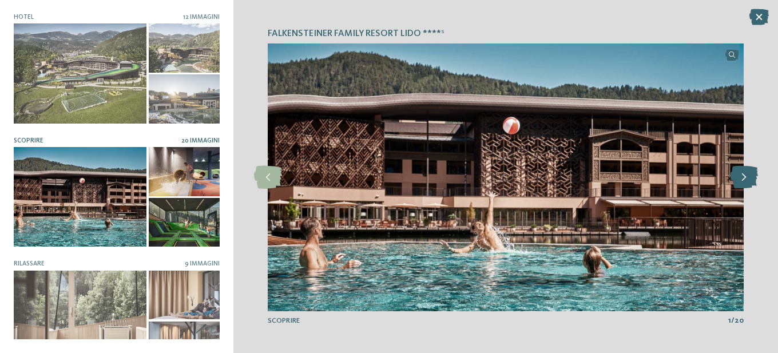
click at [740, 174] on icon at bounding box center [744, 177] width 28 height 23
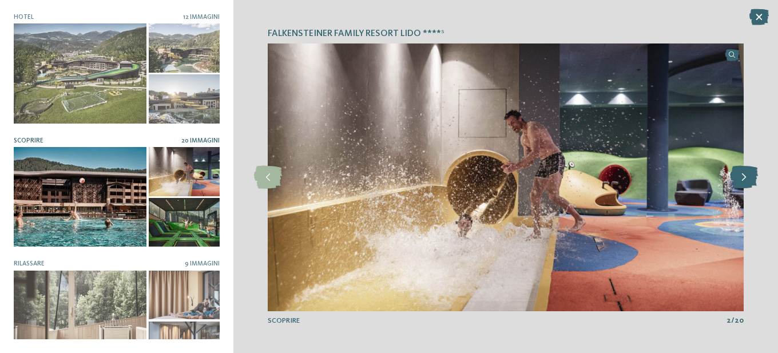
click at [740, 174] on icon at bounding box center [744, 177] width 28 height 23
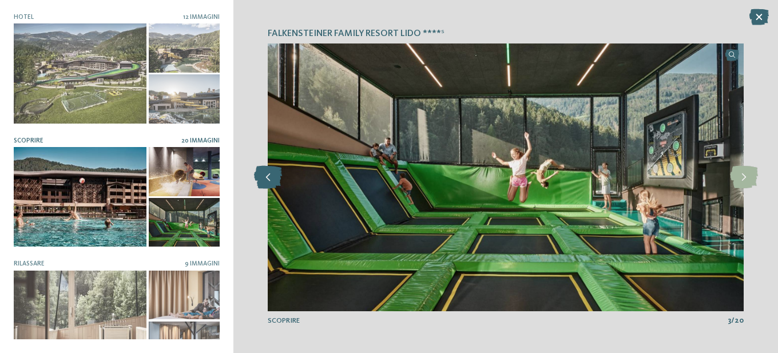
click at [274, 175] on icon at bounding box center [268, 177] width 28 height 23
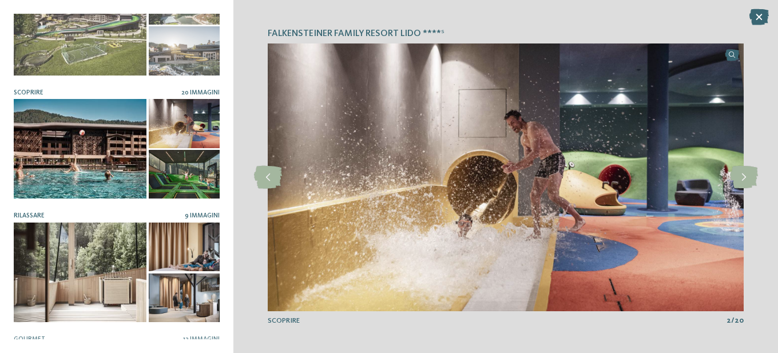
scroll to position [114, 0]
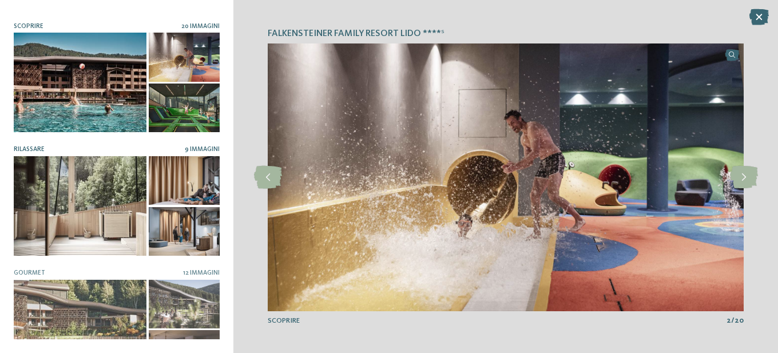
click at [114, 200] on div at bounding box center [80, 205] width 133 height 99
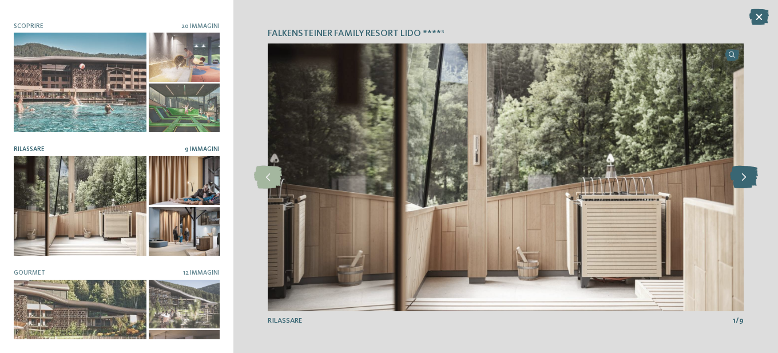
click at [744, 181] on icon at bounding box center [744, 177] width 28 height 23
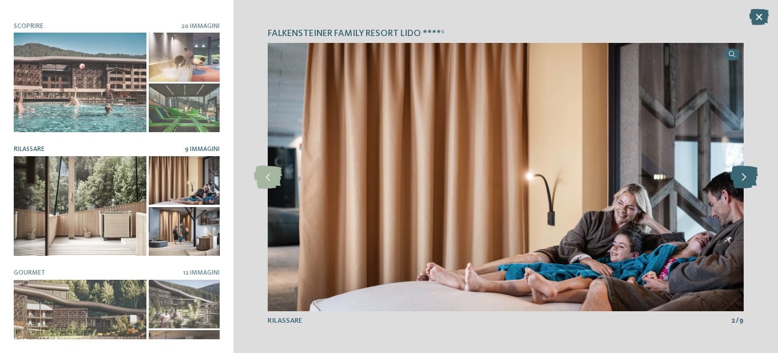
click at [744, 181] on icon at bounding box center [744, 177] width 28 height 23
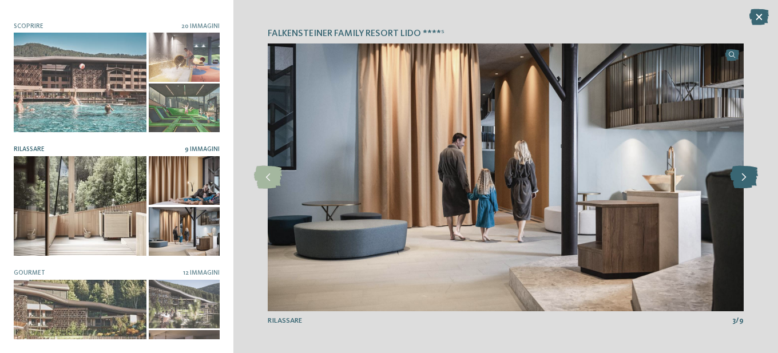
click at [744, 181] on icon at bounding box center [744, 177] width 28 height 23
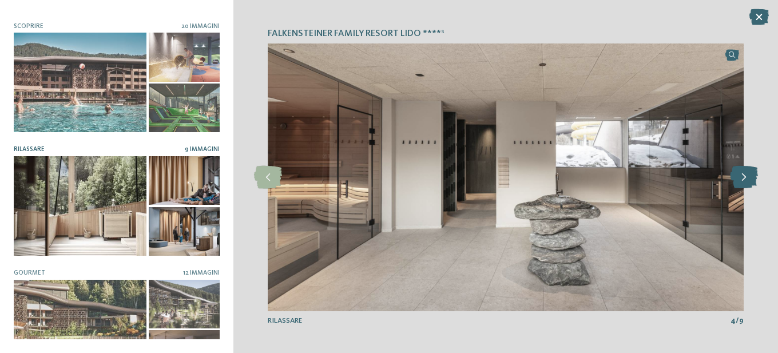
click at [744, 181] on icon at bounding box center [744, 177] width 28 height 23
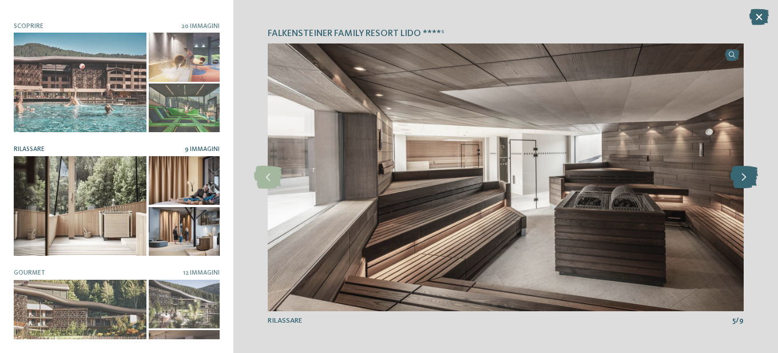
click at [744, 181] on icon at bounding box center [744, 177] width 28 height 23
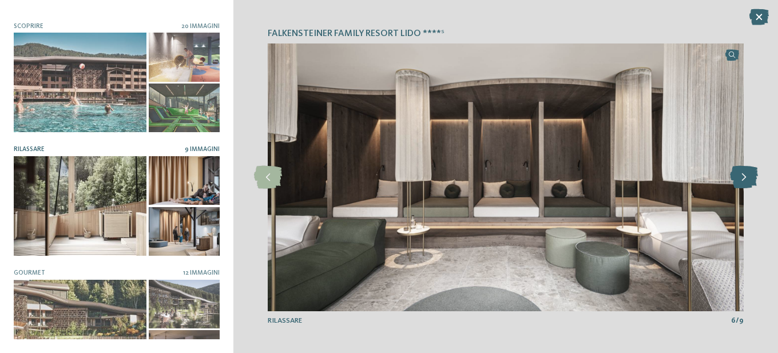
click at [744, 181] on icon at bounding box center [744, 177] width 28 height 23
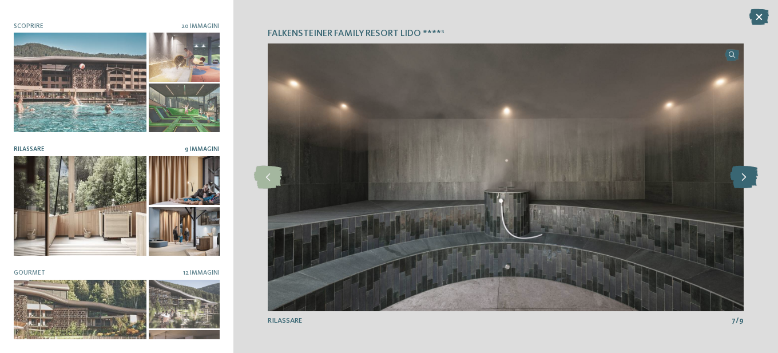
click at [744, 181] on icon at bounding box center [744, 177] width 28 height 23
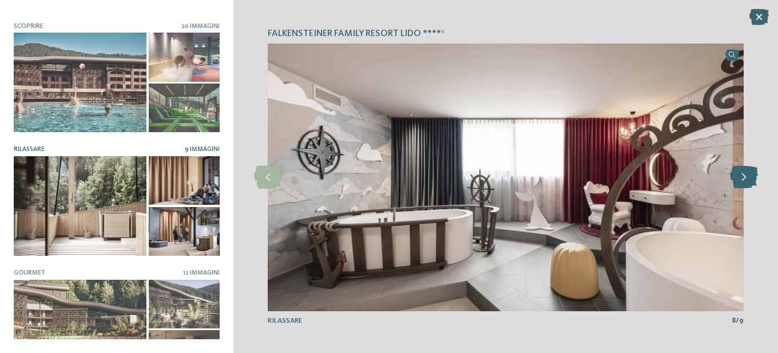
click at [744, 181] on icon at bounding box center [744, 177] width 28 height 23
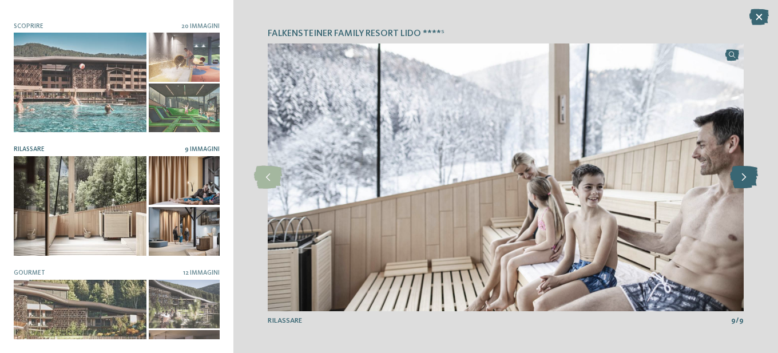
click at [744, 181] on icon at bounding box center [744, 177] width 28 height 23
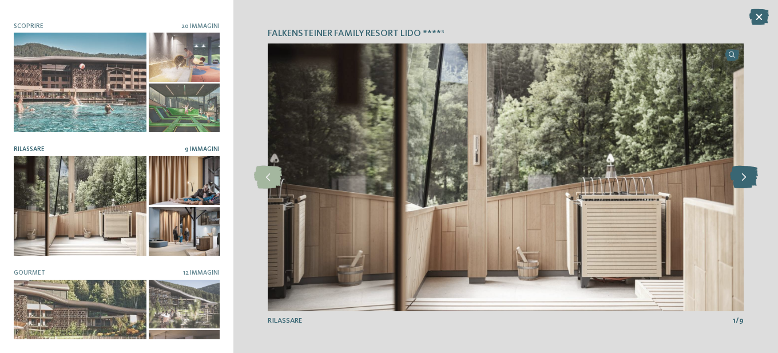
click at [744, 181] on icon at bounding box center [744, 177] width 28 height 23
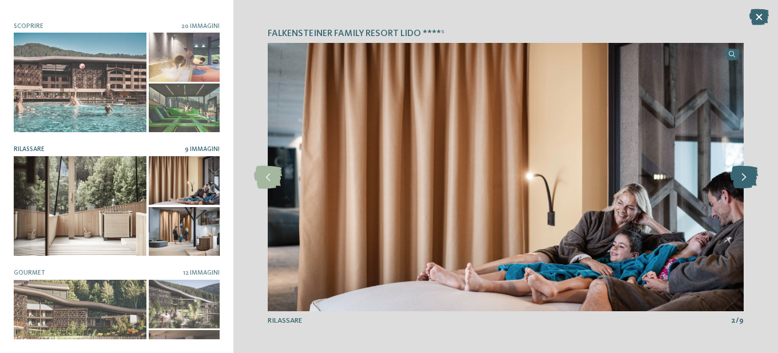
click at [744, 181] on icon at bounding box center [744, 177] width 28 height 23
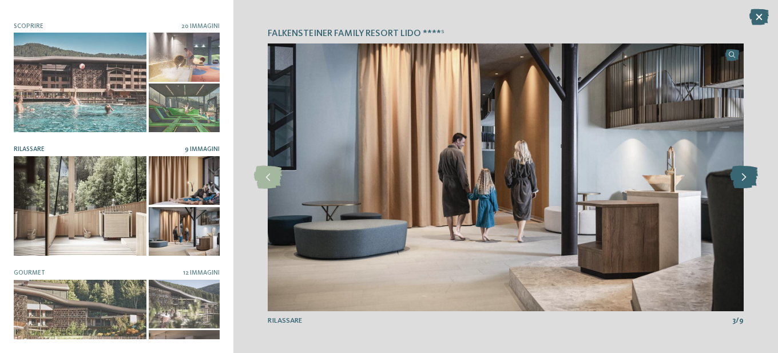
click at [744, 181] on icon at bounding box center [744, 177] width 28 height 23
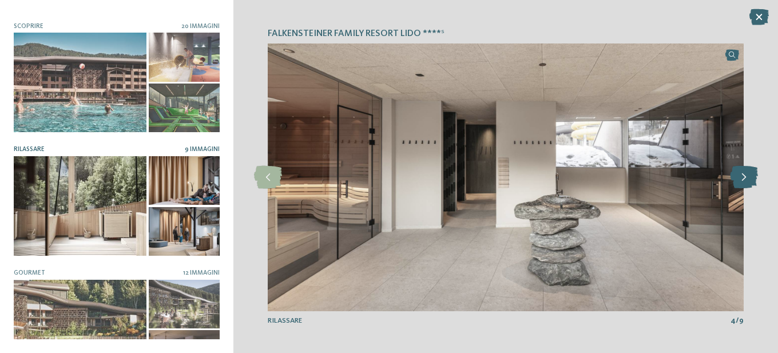
click at [744, 181] on icon at bounding box center [744, 177] width 28 height 23
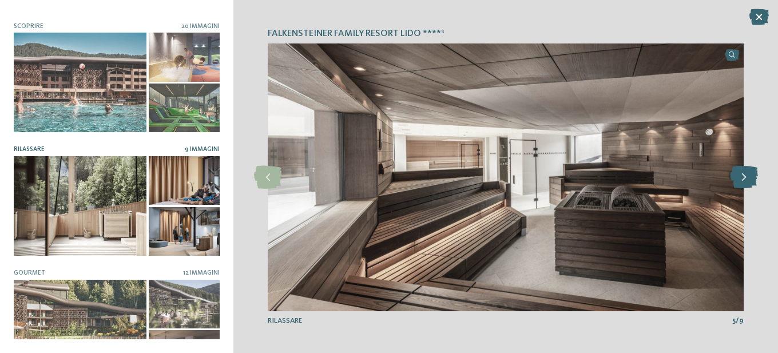
click at [743, 179] on icon at bounding box center [744, 177] width 28 height 23
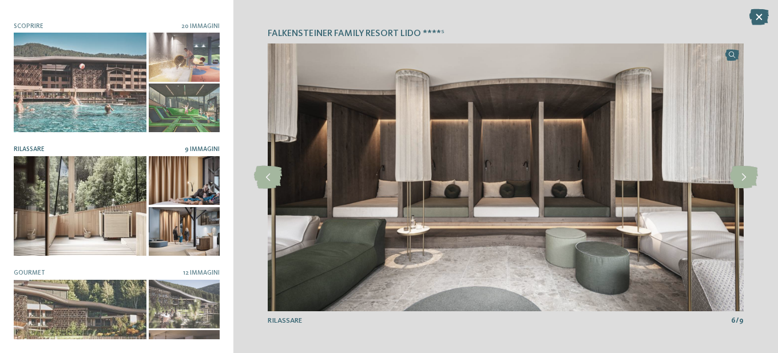
scroll to position [229, 0]
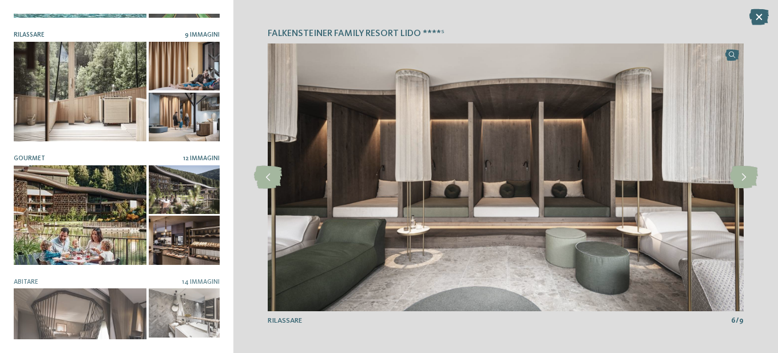
click at [63, 207] on div at bounding box center [80, 214] width 133 height 99
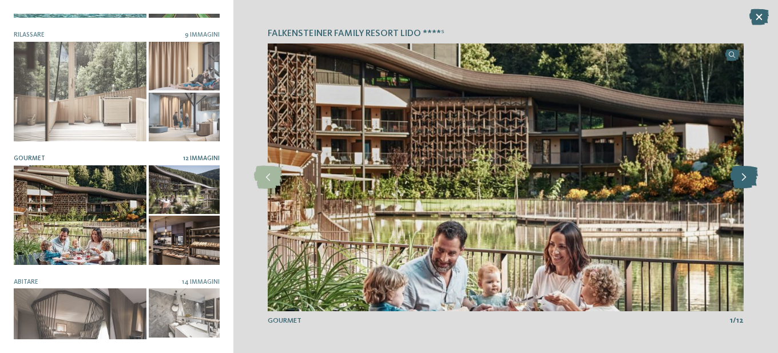
click at [748, 176] on icon at bounding box center [744, 177] width 28 height 23
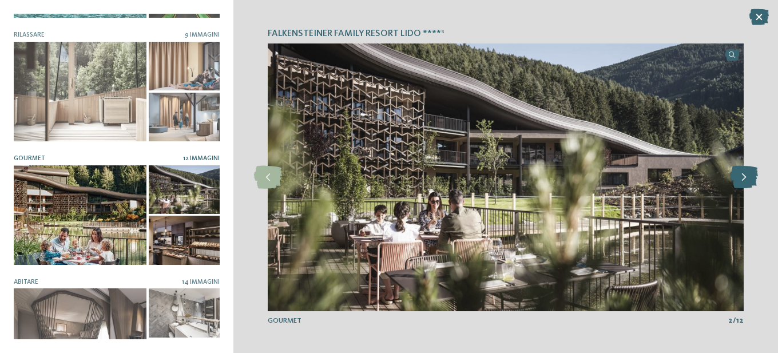
click at [748, 176] on icon at bounding box center [744, 177] width 28 height 23
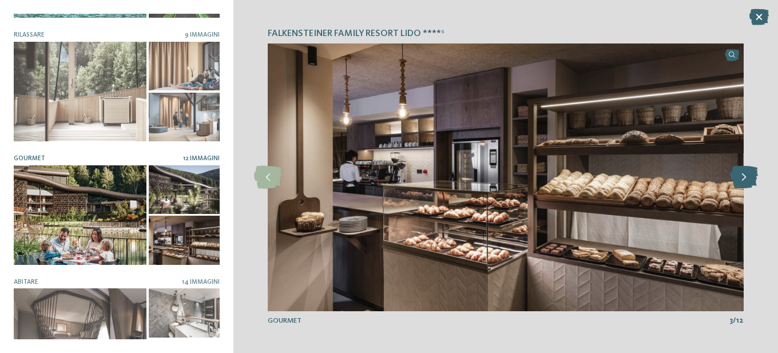
click at [748, 174] on icon at bounding box center [744, 177] width 28 height 23
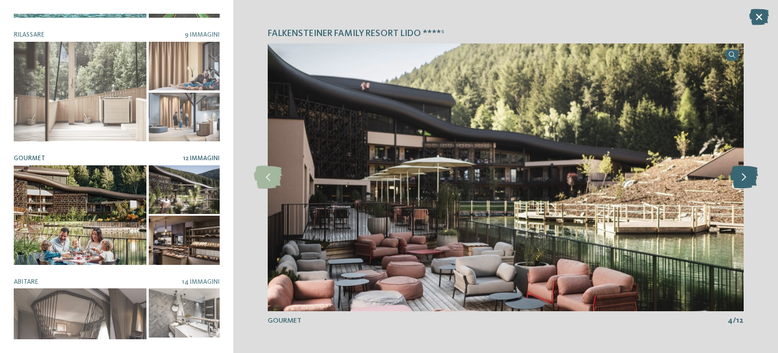
click at [748, 174] on icon at bounding box center [744, 177] width 28 height 23
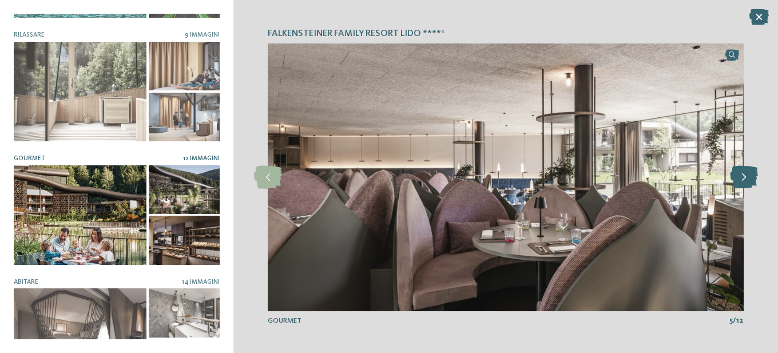
click at [748, 174] on icon at bounding box center [744, 177] width 28 height 23
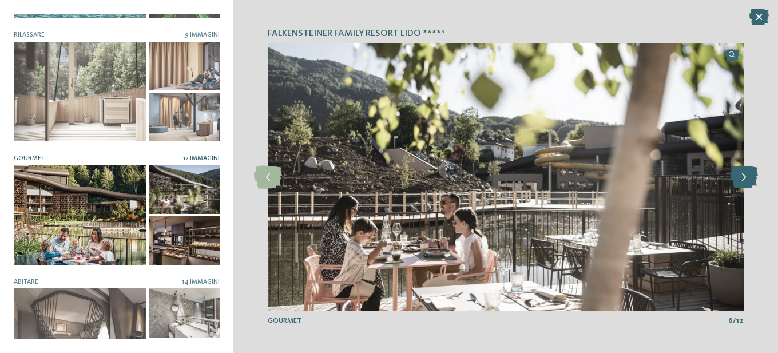
click at [748, 174] on icon at bounding box center [744, 177] width 28 height 23
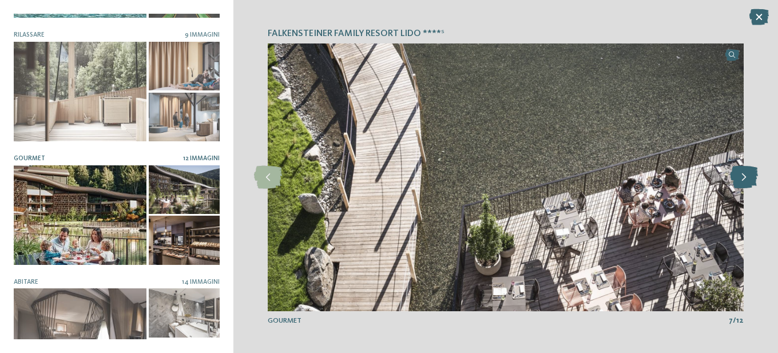
click at [748, 174] on icon at bounding box center [744, 177] width 28 height 23
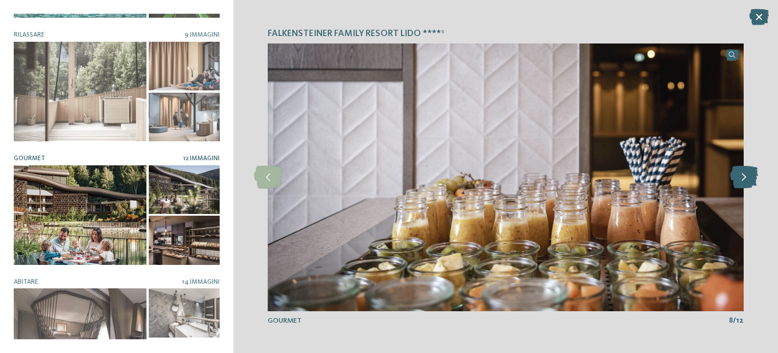
click at [748, 174] on icon at bounding box center [744, 177] width 28 height 23
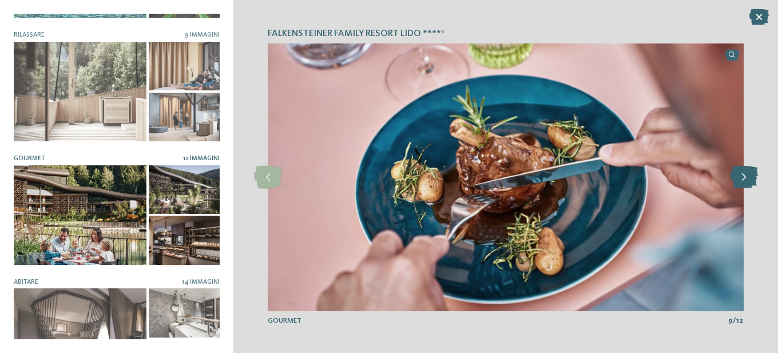
click at [748, 174] on icon at bounding box center [744, 177] width 28 height 23
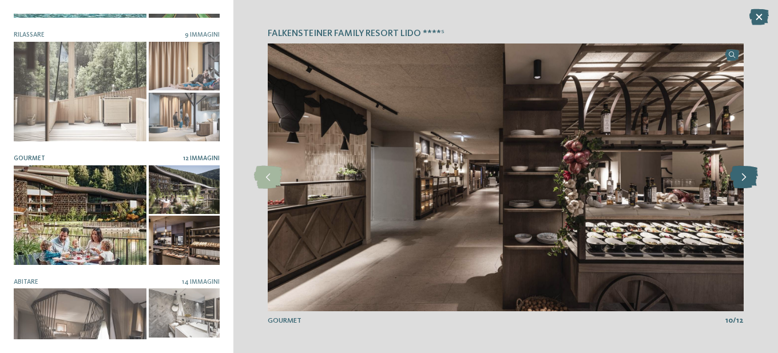
click at [748, 174] on icon at bounding box center [744, 177] width 28 height 23
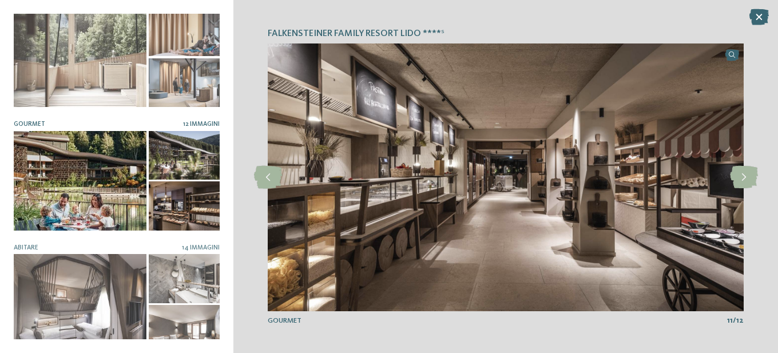
scroll to position [264, 0]
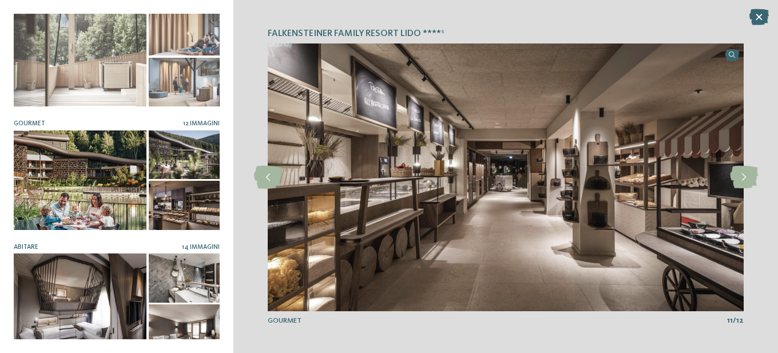
click at [114, 270] on div at bounding box center [80, 302] width 133 height 99
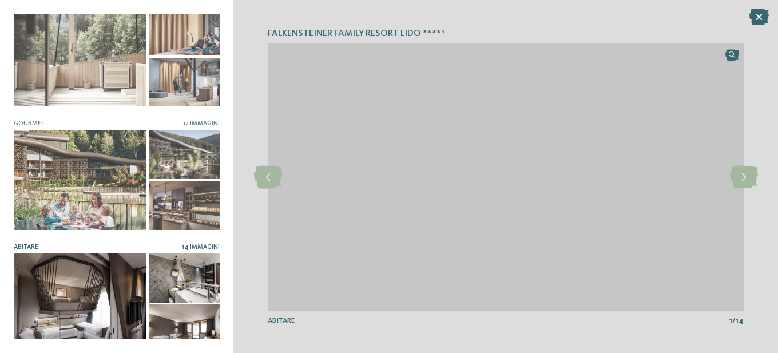
click at [203, 253] on div at bounding box center [184, 277] width 71 height 49
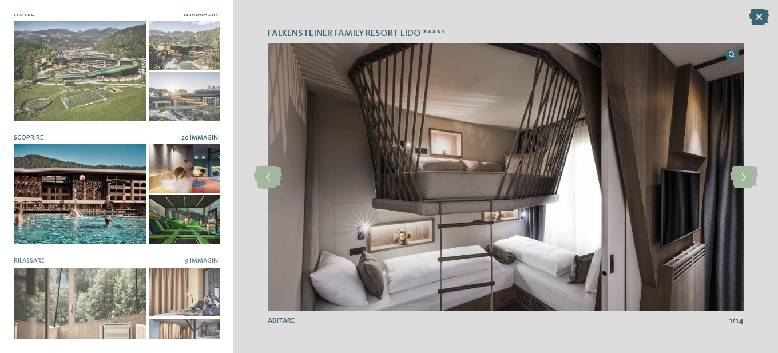
scroll to position [0, 0]
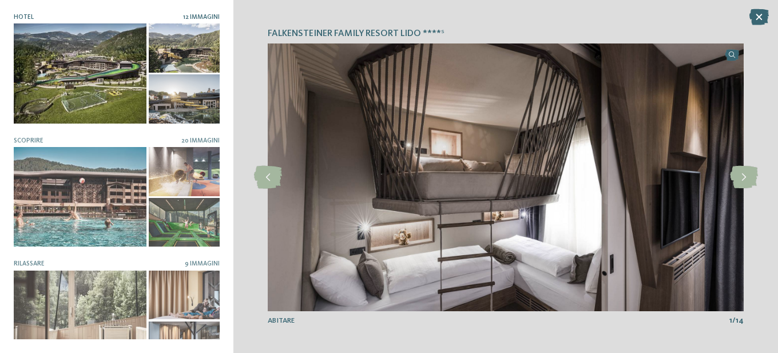
click at [79, 67] on div at bounding box center [80, 72] width 133 height 99
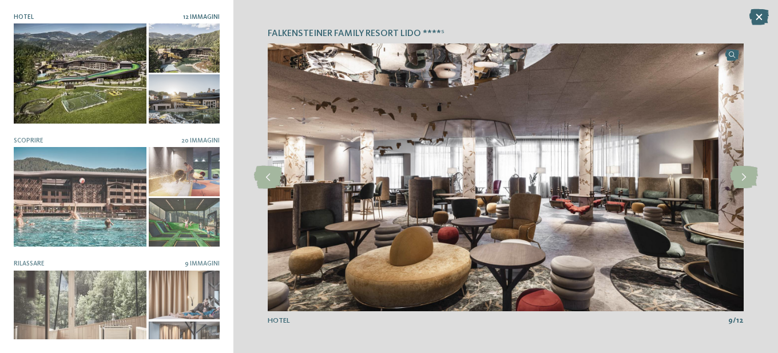
click at [121, 51] on div at bounding box center [80, 72] width 133 height 99
click at [752, 170] on icon at bounding box center [744, 177] width 28 height 23
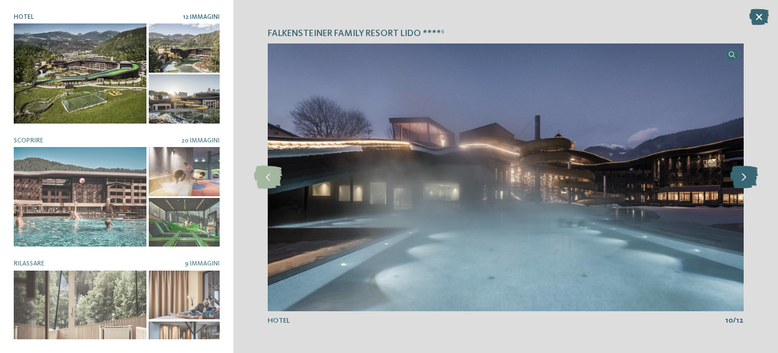
click at [752, 170] on icon at bounding box center [744, 177] width 28 height 23
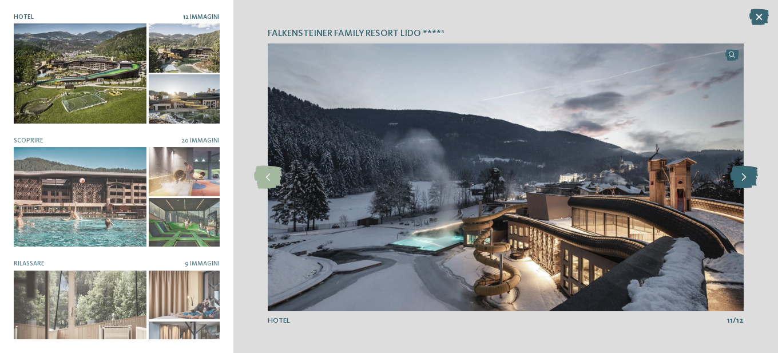
click at [752, 170] on icon at bounding box center [744, 177] width 28 height 23
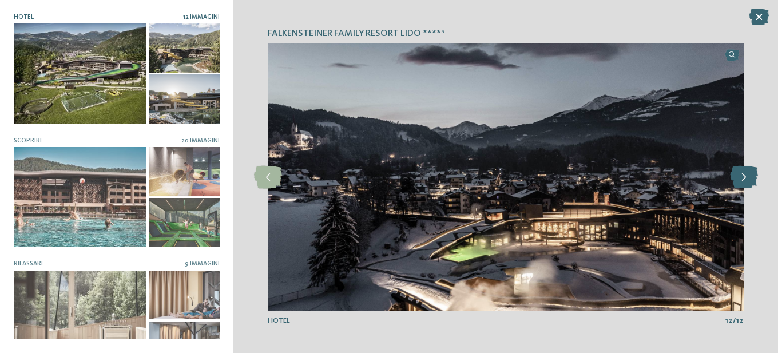
click at [752, 170] on icon at bounding box center [744, 177] width 28 height 23
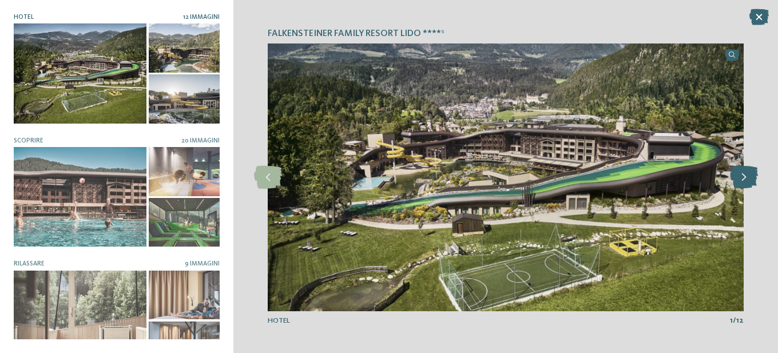
click at [752, 170] on icon at bounding box center [744, 177] width 28 height 23
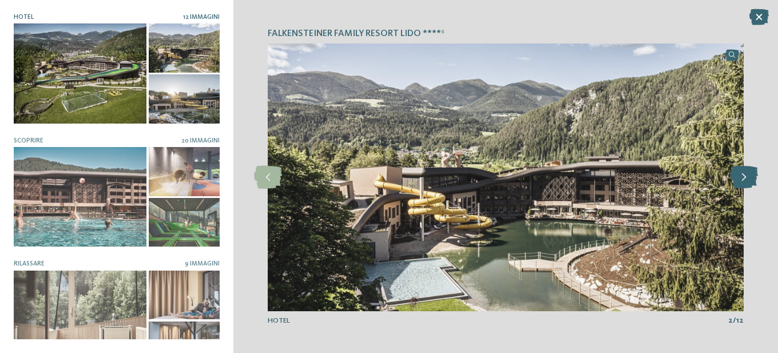
click at [752, 170] on icon at bounding box center [744, 177] width 28 height 23
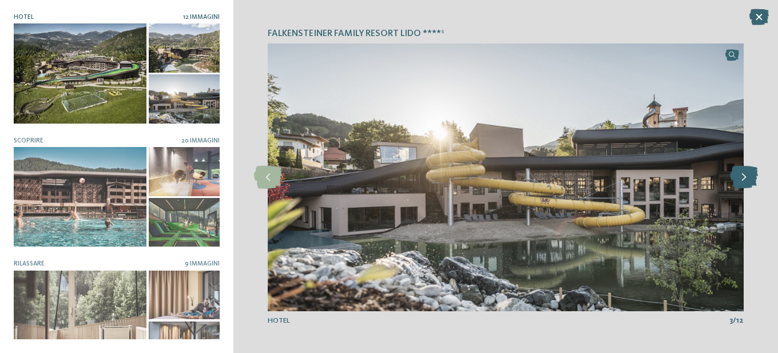
click at [752, 170] on icon at bounding box center [744, 177] width 28 height 23
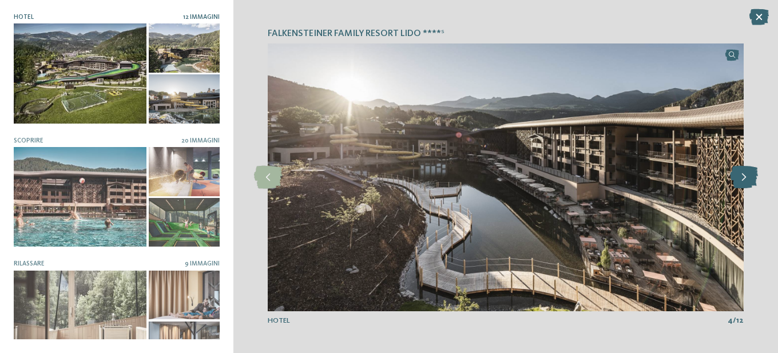
click at [752, 170] on icon at bounding box center [744, 177] width 28 height 23
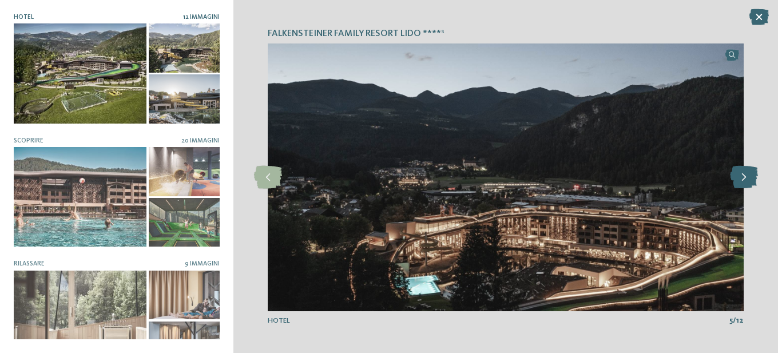
click at [752, 170] on icon at bounding box center [744, 177] width 28 height 23
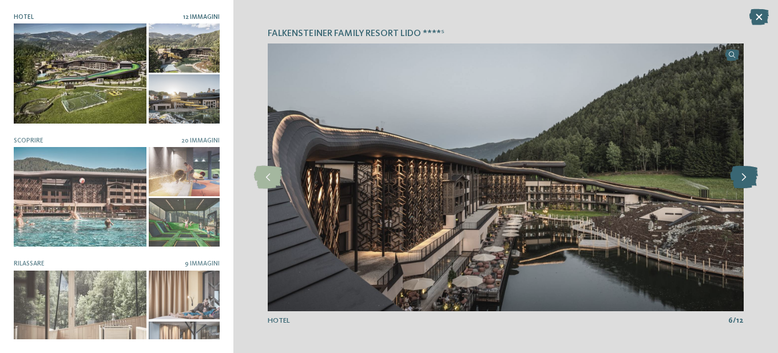
click at [752, 170] on icon at bounding box center [744, 177] width 28 height 23
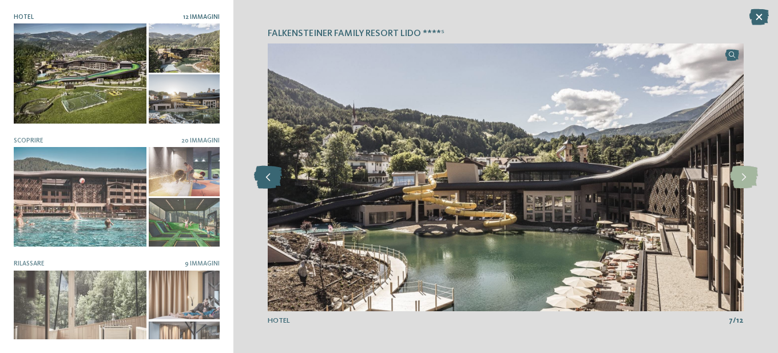
click at [277, 176] on icon at bounding box center [268, 177] width 28 height 23
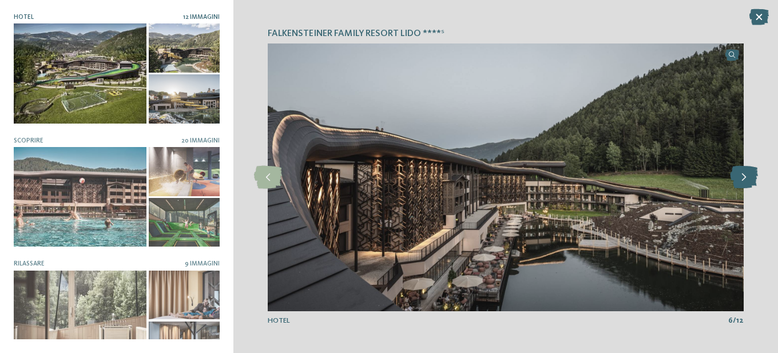
click at [746, 182] on icon at bounding box center [744, 177] width 28 height 23
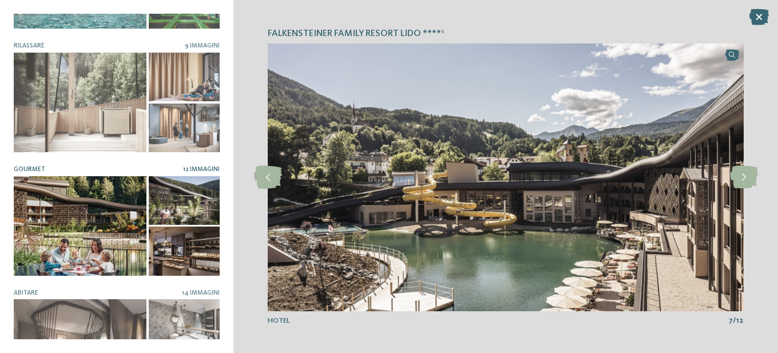
scroll to position [264, 0]
